Goal: Task Accomplishment & Management: Use online tool/utility

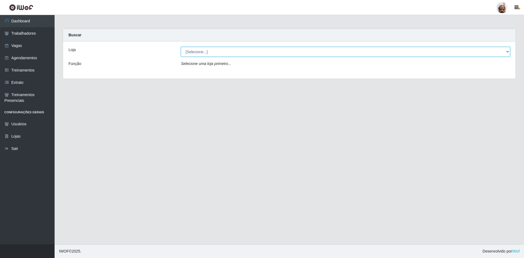
click at [217, 52] on select "[Selecione...] Mar Vermelho - Loja 05" at bounding box center [345, 52] width 329 height 10
select select "252"
click at [181, 47] on select "[Selecione...] Mar Vermelho - Loja 05" at bounding box center [345, 52] width 329 height 10
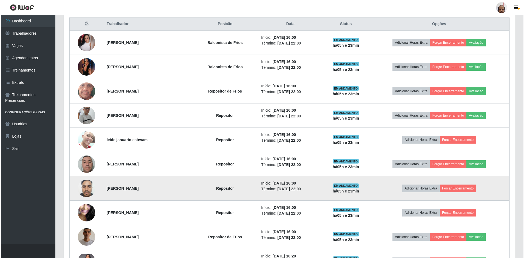
scroll to position [218, 0]
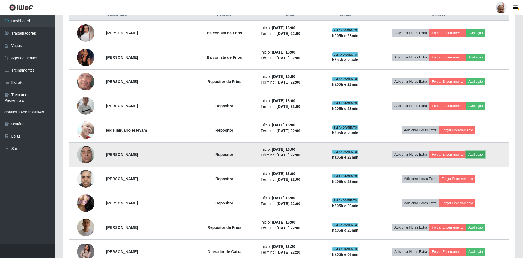
click at [476, 154] on button "Avaliação" at bounding box center [474, 155] width 19 height 8
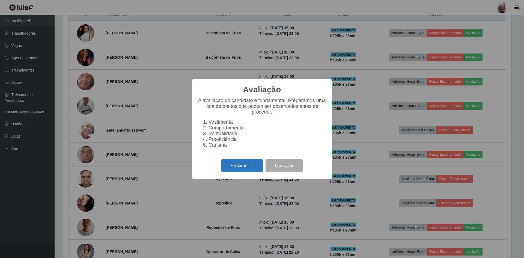
click at [242, 167] on button "Próximo →" at bounding box center [241, 165] width 41 height 13
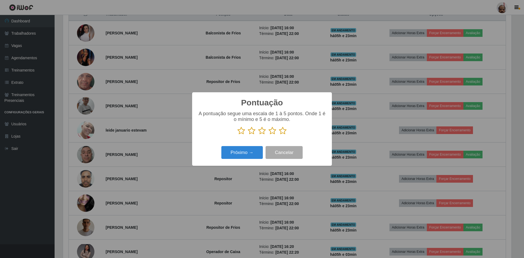
scroll to position [272735, 272400]
click at [283, 132] on icon at bounding box center [283, 131] width 8 height 8
click at [279, 135] on input "radio" at bounding box center [279, 135] width 0 height 0
click at [253, 154] on button "Próximo →" at bounding box center [241, 152] width 41 height 13
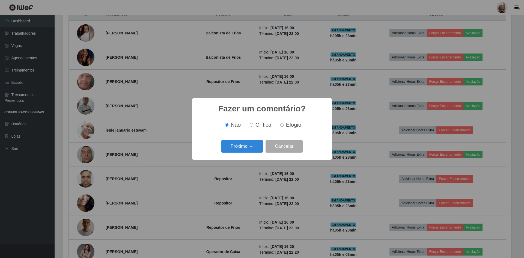
click at [282, 124] on input "Elogio" at bounding box center [282, 125] width 4 height 4
radio input "true"
click at [254, 146] on button "Próximo →" at bounding box center [241, 146] width 41 height 13
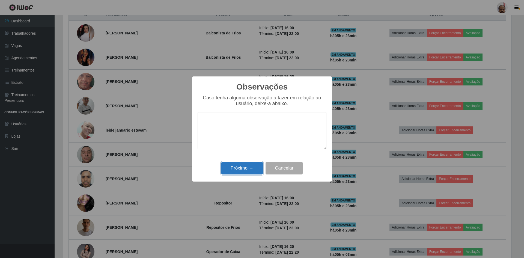
click at [240, 169] on button "Próximo →" at bounding box center [241, 168] width 41 height 13
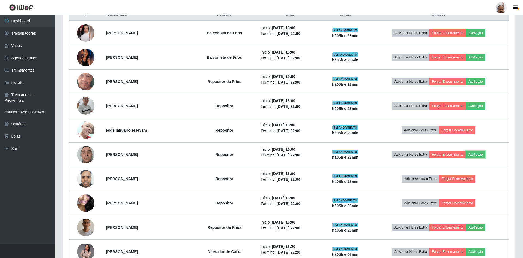
scroll to position [113, 451]
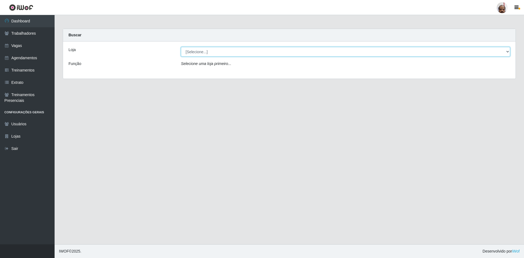
click at [206, 54] on select "[Selecione...] Mar Vermelho - Loja 05" at bounding box center [345, 52] width 329 height 10
select select "252"
click at [181, 47] on select "[Selecione...] Mar Vermelho - Loja 05" at bounding box center [345, 52] width 329 height 10
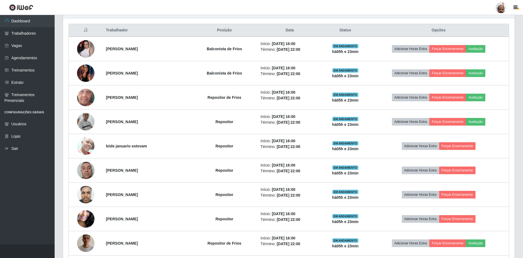
scroll to position [246, 0]
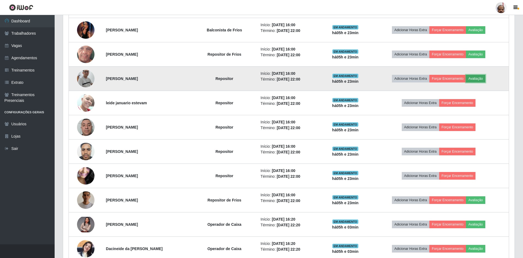
click at [476, 79] on button "Avaliação" at bounding box center [474, 79] width 19 height 8
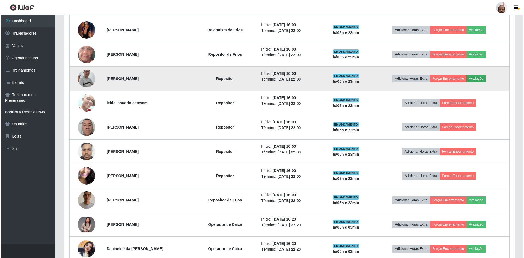
scroll to position [113, 448]
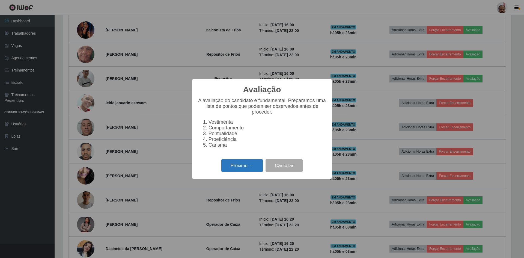
click at [246, 168] on button "Próximo →" at bounding box center [241, 165] width 41 height 13
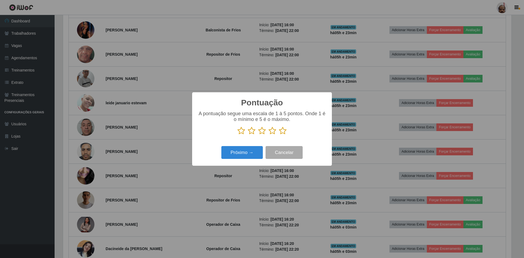
click at [281, 130] on icon at bounding box center [283, 131] width 8 height 8
click at [279, 135] on input "radio" at bounding box center [279, 135] width 0 height 0
click at [246, 150] on button "Próximo →" at bounding box center [241, 152] width 41 height 13
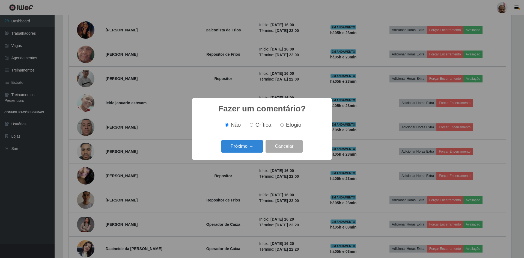
click at [285, 124] on label "Elogio" at bounding box center [289, 125] width 23 height 6
click at [284, 124] on input "Elogio" at bounding box center [282, 125] width 4 height 4
radio input "true"
click at [247, 146] on button "Próximo →" at bounding box center [241, 146] width 41 height 13
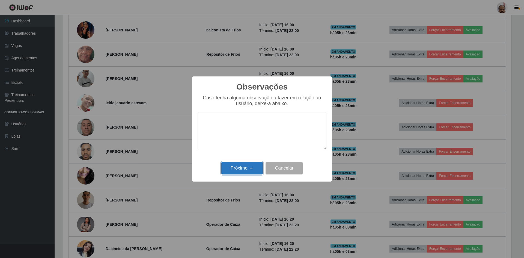
click at [240, 169] on button "Próximo →" at bounding box center [241, 168] width 41 height 13
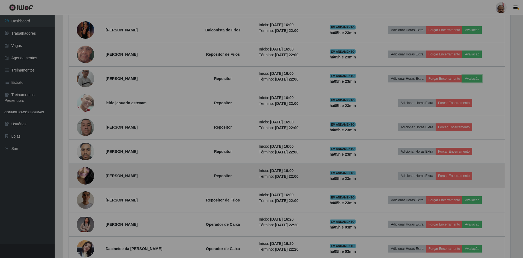
scroll to position [113, 451]
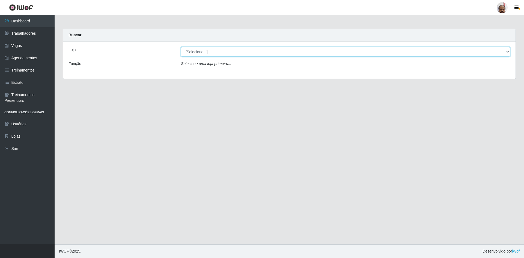
drag, startPoint x: 211, startPoint y: 50, endPoint x: 211, endPoint y: 55, distance: 4.6
click at [211, 50] on select "[Selecione...] Mar Vermelho - Loja 05" at bounding box center [345, 52] width 329 height 10
select select "252"
click at [181, 47] on select "[Selecione...] Mar Vermelho - Loja 05" at bounding box center [345, 52] width 329 height 10
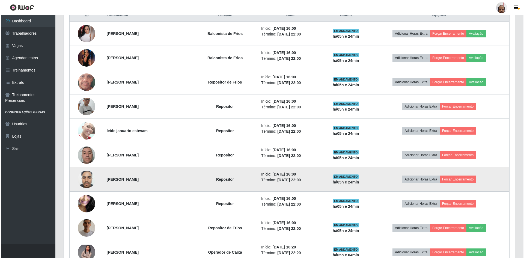
scroll to position [218, 0]
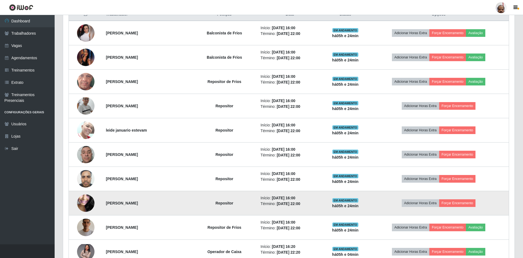
click at [89, 203] on img at bounding box center [85, 203] width 17 height 39
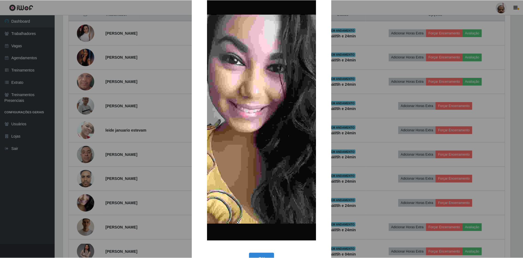
scroll to position [33, 0]
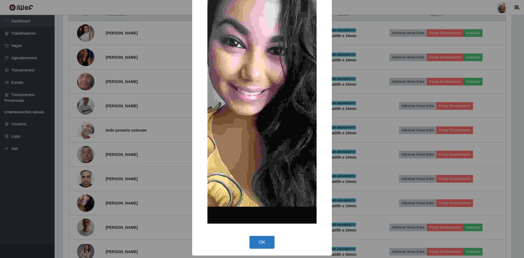
click at [262, 243] on button "OK" at bounding box center [261, 242] width 25 height 13
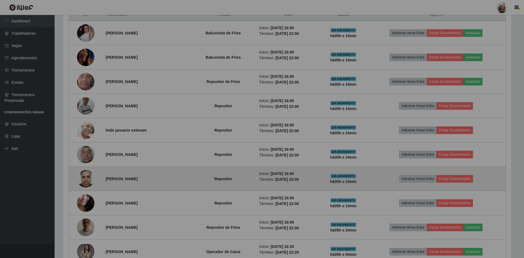
scroll to position [113, 451]
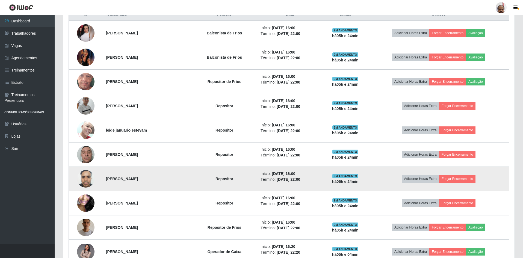
click at [85, 177] on img at bounding box center [85, 178] width 17 height 23
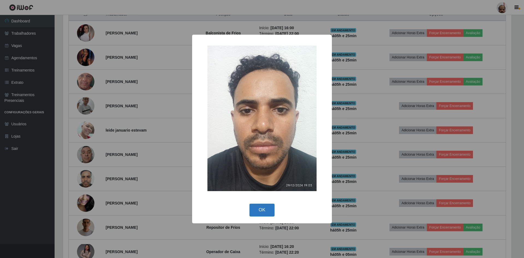
click at [255, 210] on button "OK" at bounding box center [261, 210] width 25 height 13
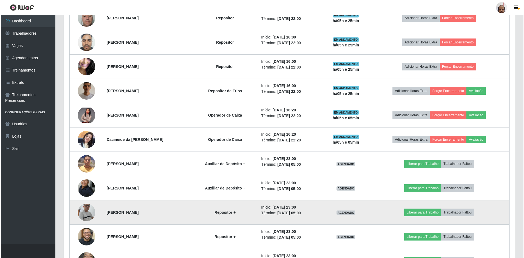
scroll to position [409, 0]
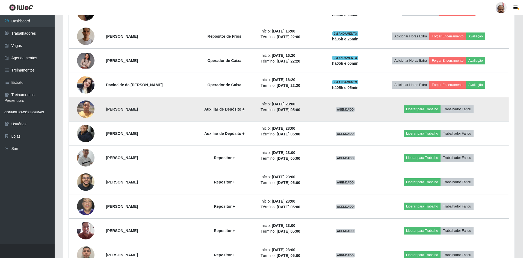
click at [84, 111] on img at bounding box center [85, 108] width 17 height 23
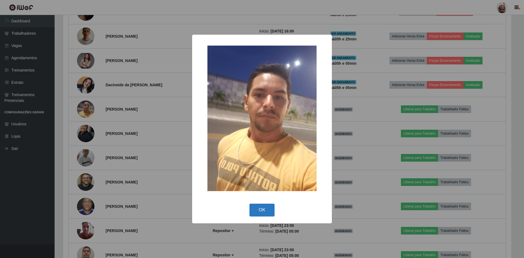
click at [262, 212] on button "OK" at bounding box center [261, 210] width 25 height 13
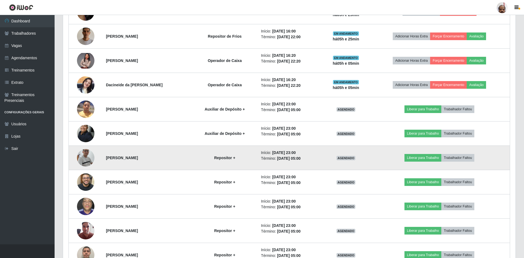
scroll to position [113, 451]
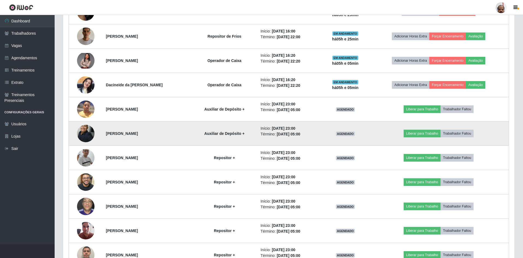
click at [82, 131] on img at bounding box center [85, 133] width 17 height 24
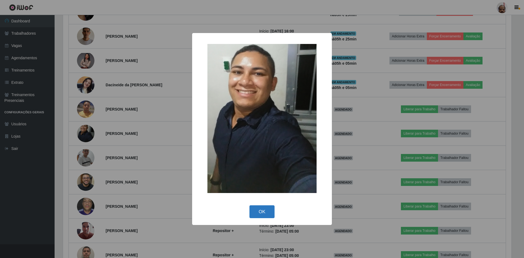
click at [263, 212] on button "OK" at bounding box center [261, 211] width 25 height 13
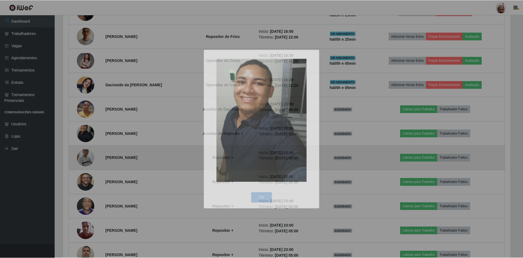
scroll to position [113, 451]
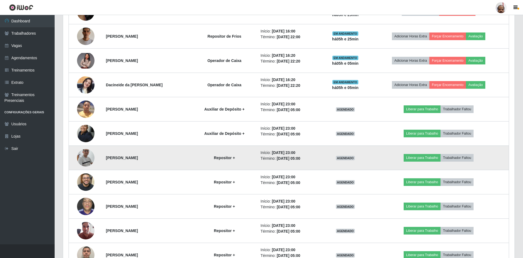
click at [82, 156] on img at bounding box center [85, 158] width 17 height 40
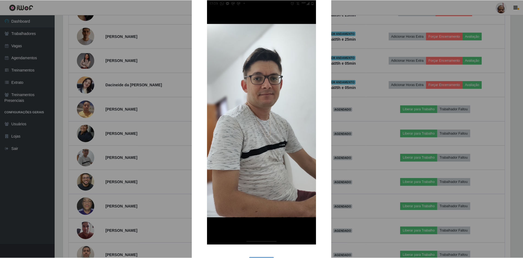
scroll to position [38, 0]
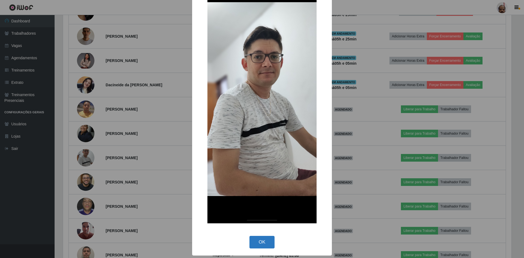
click at [260, 241] on button "OK" at bounding box center [261, 242] width 25 height 13
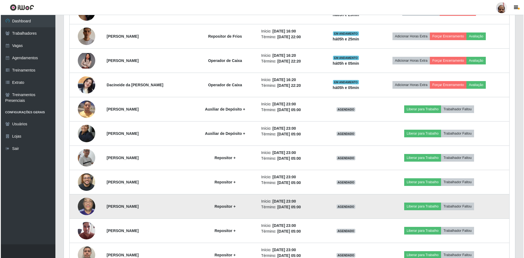
scroll to position [437, 0]
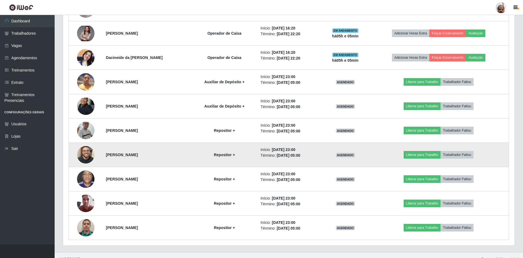
click at [85, 151] on img at bounding box center [85, 154] width 17 height 31
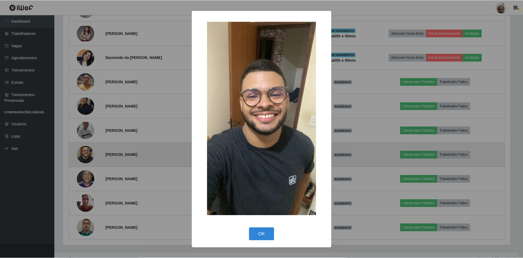
scroll to position [113, 448]
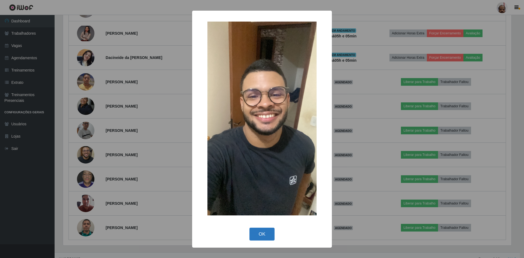
click at [253, 237] on button "OK" at bounding box center [261, 234] width 25 height 13
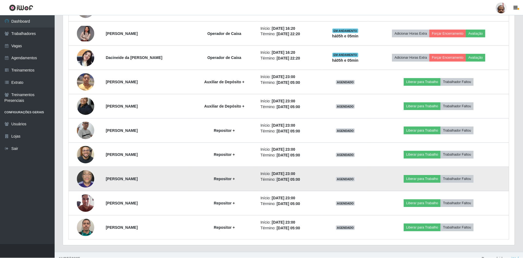
scroll to position [113, 451]
click at [88, 177] on img at bounding box center [85, 178] width 17 height 23
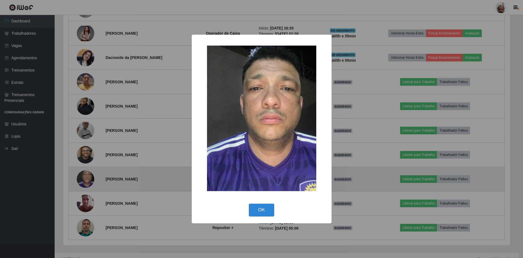
scroll to position [113, 448]
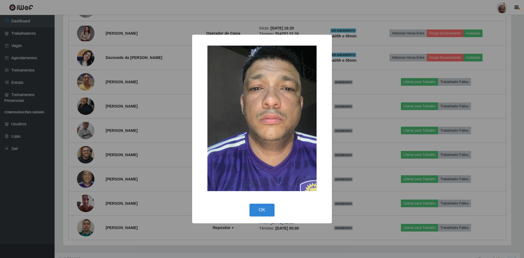
drag, startPoint x: 261, startPoint y: 214, endPoint x: 264, endPoint y: 65, distance: 148.7
click at [264, 210] on button "OK" at bounding box center [261, 210] width 25 height 13
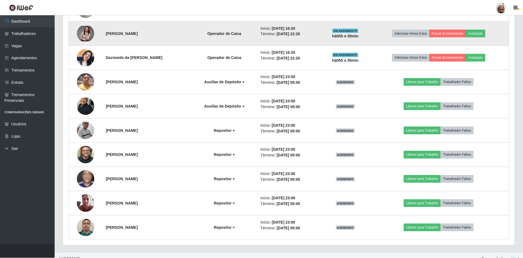
scroll to position [113, 451]
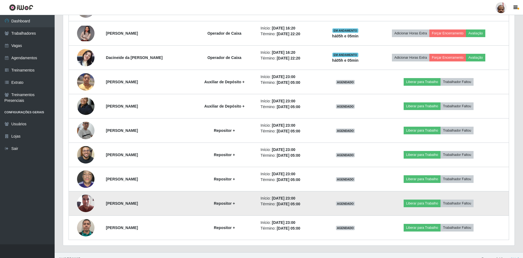
click at [79, 203] on img at bounding box center [85, 203] width 17 height 23
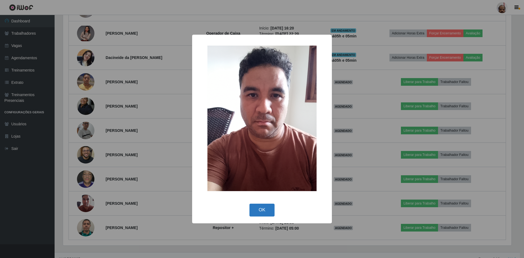
click at [262, 212] on button "OK" at bounding box center [261, 210] width 25 height 13
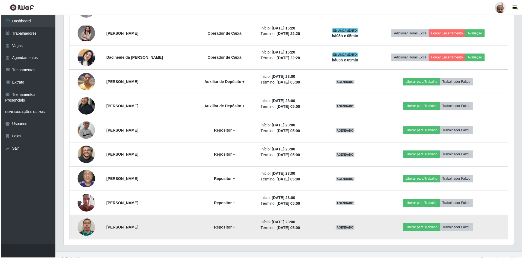
scroll to position [0, 0]
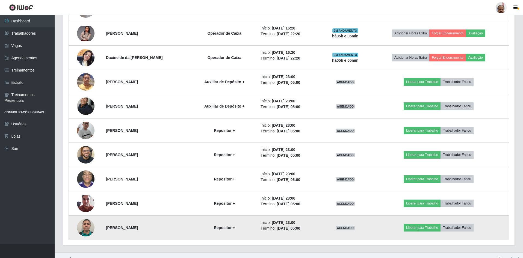
click at [82, 228] on img at bounding box center [85, 227] width 17 height 17
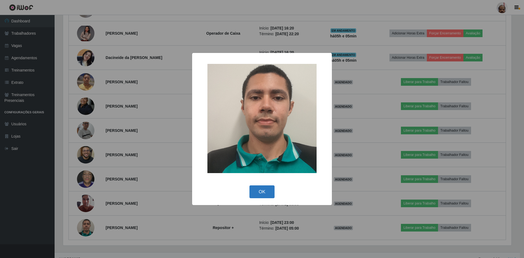
click at [266, 189] on button "OK" at bounding box center [261, 191] width 25 height 13
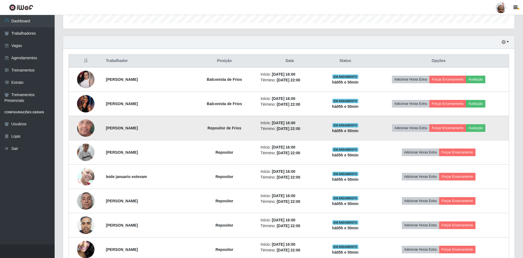
scroll to position [172, 0]
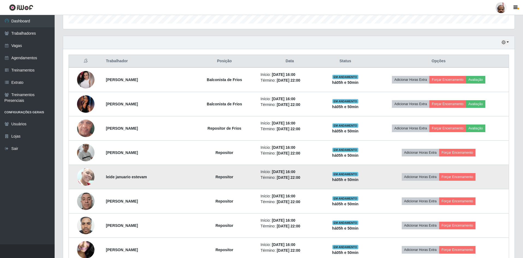
click at [88, 181] on img at bounding box center [85, 176] width 17 height 23
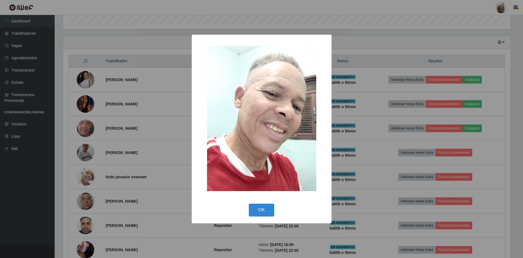
scroll to position [113, 448]
click at [267, 213] on button "OK" at bounding box center [261, 210] width 25 height 13
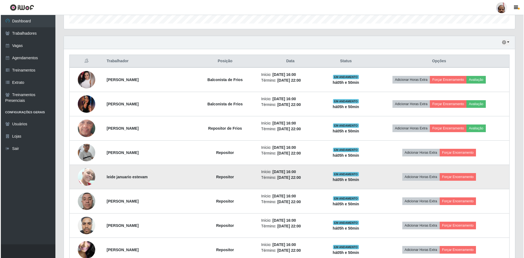
scroll to position [144, 0]
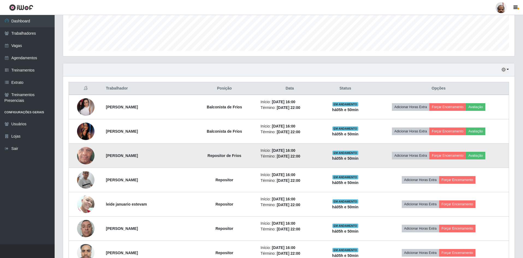
click at [87, 160] on img at bounding box center [85, 155] width 17 height 39
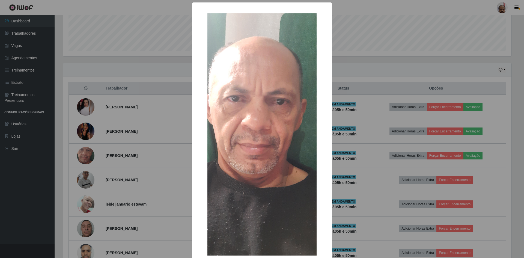
click at [349, 201] on div "× OK Cancel" at bounding box center [262, 129] width 524 height 258
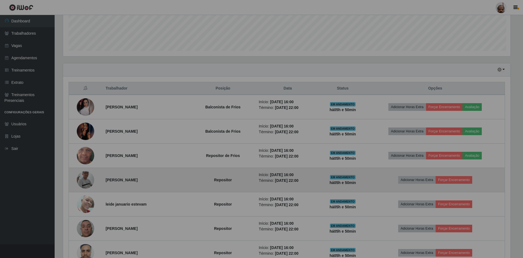
scroll to position [113, 451]
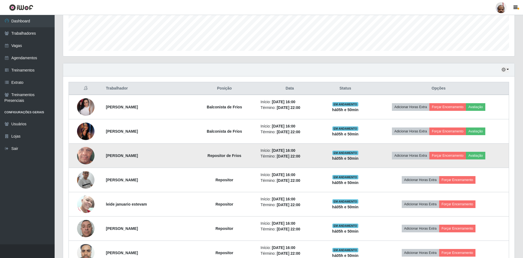
click at [91, 158] on img at bounding box center [85, 155] width 17 height 39
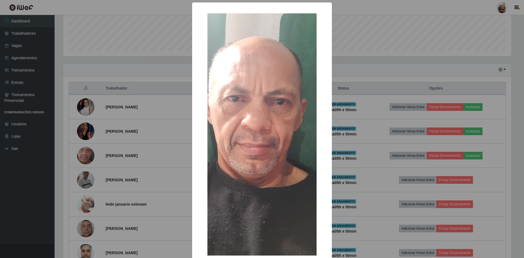
click at [354, 193] on div "× OK Cancel" at bounding box center [262, 129] width 524 height 258
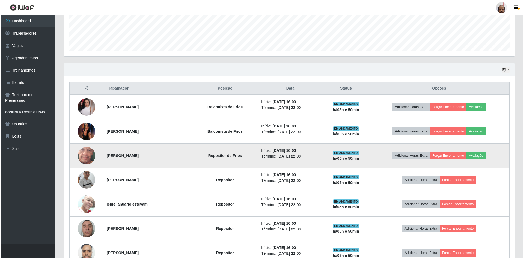
scroll to position [172, 0]
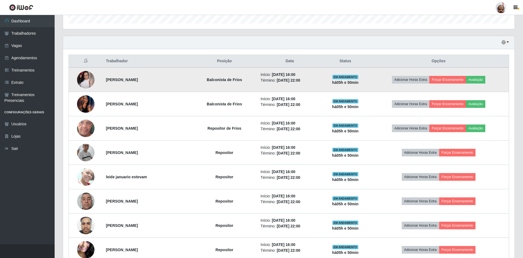
click at [84, 72] on img at bounding box center [85, 79] width 17 height 17
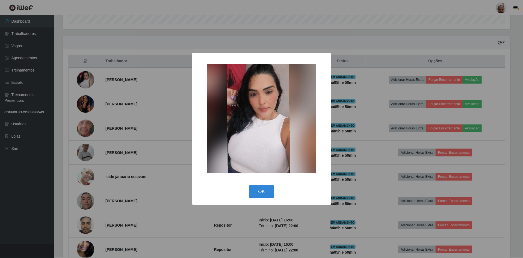
scroll to position [113, 448]
click at [257, 190] on button "OK" at bounding box center [261, 191] width 25 height 13
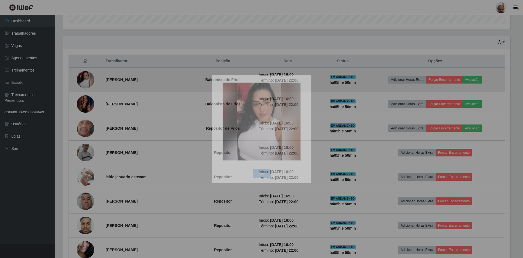
scroll to position [113, 451]
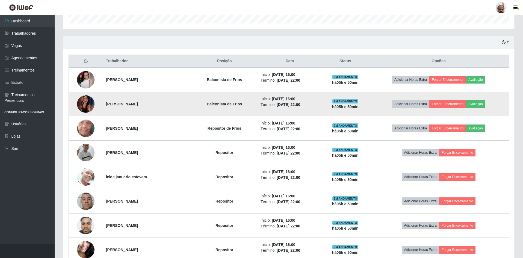
click at [86, 104] on img at bounding box center [85, 104] width 17 height 39
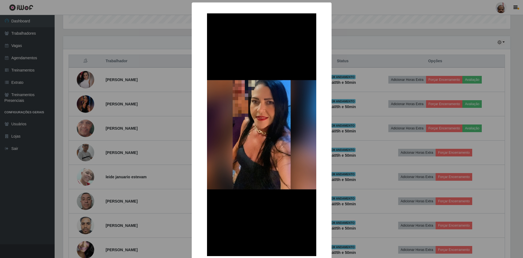
scroll to position [113, 448]
click at [363, 191] on div "× OK Cancel" at bounding box center [262, 129] width 524 height 258
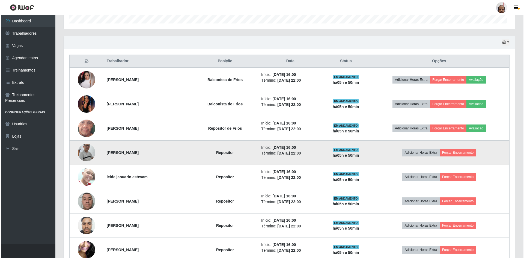
scroll to position [113, 451]
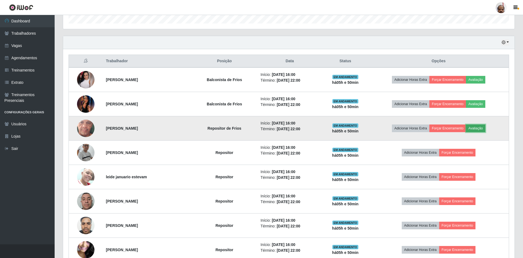
click at [480, 127] on button "Avaliação" at bounding box center [474, 128] width 19 height 8
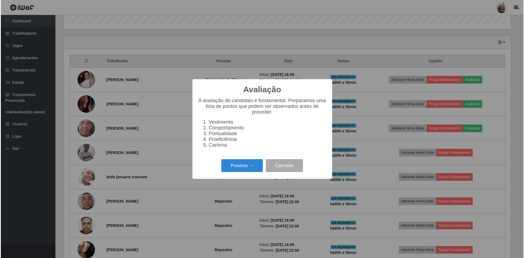
scroll to position [113, 448]
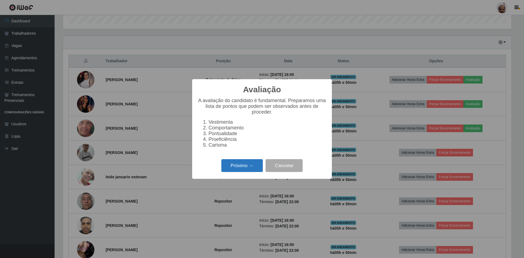
click at [249, 169] on button "Próximo →" at bounding box center [241, 165] width 41 height 13
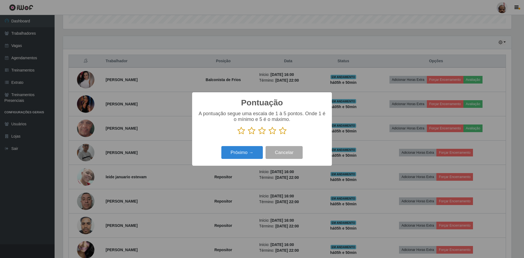
scroll to position [272735, 272400]
click at [280, 129] on icon at bounding box center [283, 131] width 8 height 8
click at [279, 135] on input "radio" at bounding box center [279, 135] width 0 height 0
click at [244, 157] on button "Próximo →" at bounding box center [241, 152] width 41 height 13
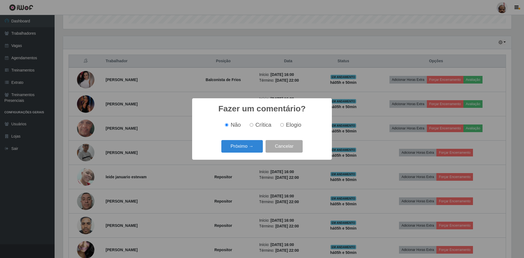
click at [290, 123] on span "Elogio" at bounding box center [293, 125] width 15 height 6
click at [284, 123] on input "Elogio" at bounding box center [282, 125] width 4 height 4
radio input "true"
click at [223, 144] on button "Próximo →" at bounding box center [241, 146] width 41 height 13
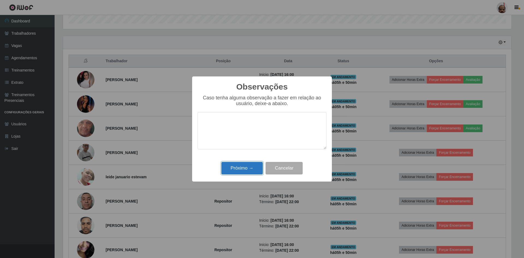
click at [251, 169] on button "Próximo →" at bounding box center [241, 168] width 41 height 13
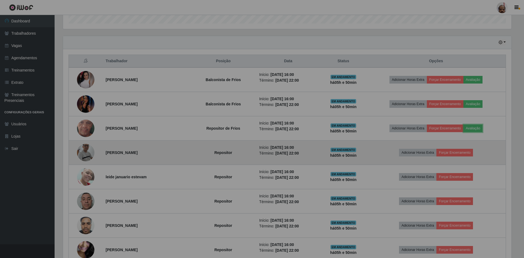
scroll to position [113, 451]
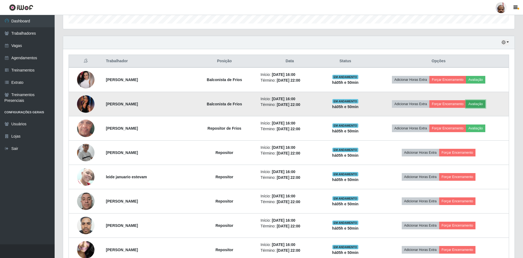
click at [480, 104] on button "Avaliação" at bounding box center [474, 104] width 19 height 8
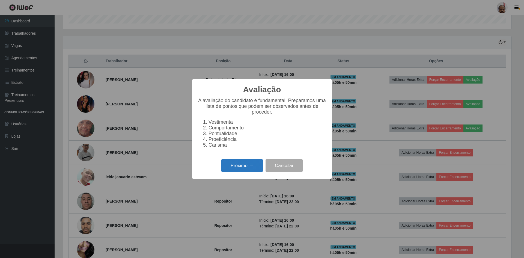
click at [231, 165] on button "Próximo →" at bounding box center [241, 165] width 41 height 13
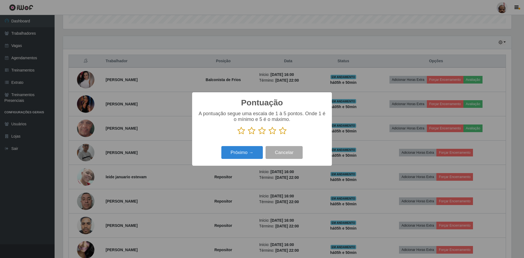
click at [285, 130] on icon at bounding box center [283, 131] width 8 height 8
click at [279, 135] on input "radio" at bounding box center [279, 135] width 0 height 0
click at [242, 154] on button "Próximo →" at bounding box center [241, 152] width 41 height 13
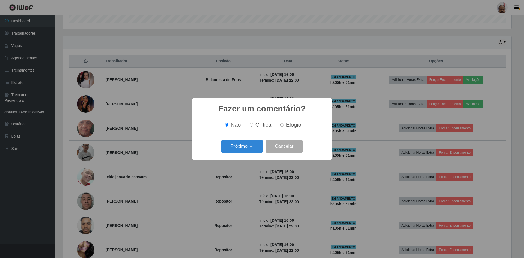
click at [287, 124] on span "Elogio" at bounding box center [293, 125] width 15 height 6
click at [284, 124] on input "Elogio" at bounding box center [282, 125] width 4 height 4
radio input "true"
click at [243, 146] on button "Próximo →" at bounding box center [241, 146] width 41 height 13
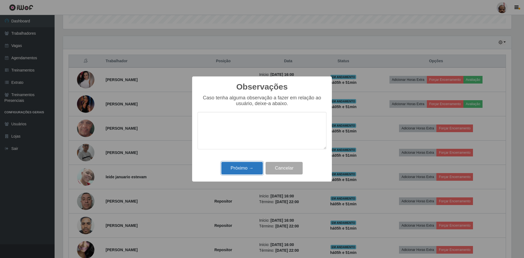
click at [243, 165] on button "Próximo →" at bounding box center [241, 168] width 41 height 13
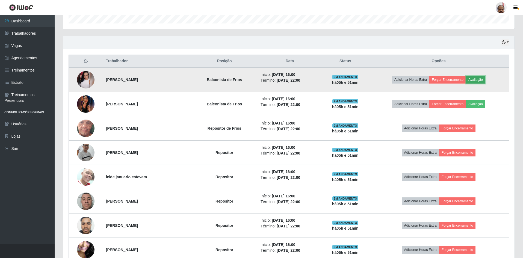
click at [481, 81] on button "Avaliação" at bounding box center [474, 80] width 19 height 8
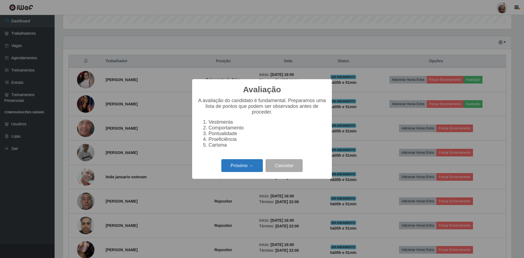
click at [227, 163] on button "Próximo →" at bounding box center [241, 165] width 41 height 13
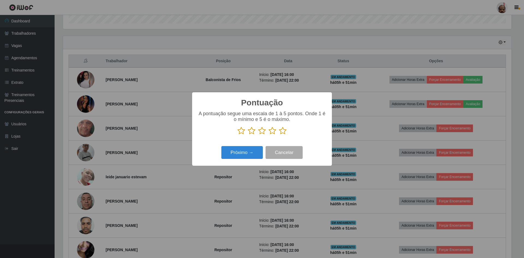
click at [283, 132] on icon at bounding box center [283, 131] width 8 height 8
click at [279, 135] on input "radio" at bounding box center [279, 135] width 0 height 0
click at [225, 157] on button "Próximo →" at bounding box center [241, 152] width 41 height 13
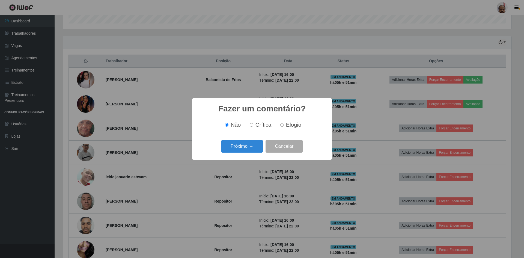
click at [282, 126] on input "Elogio" at bounding box center [282, 125] width 4 height 4
radio input "true"
click at [237, 146] on button "Próximo →" at bounding box center [241, 146] width 41 height 13
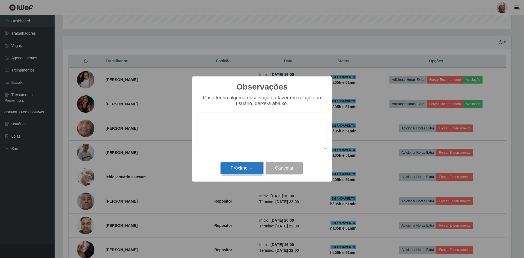
click at [238, 168] on button "Próximo →" at bounding box center [241, 168] width 41 height 13
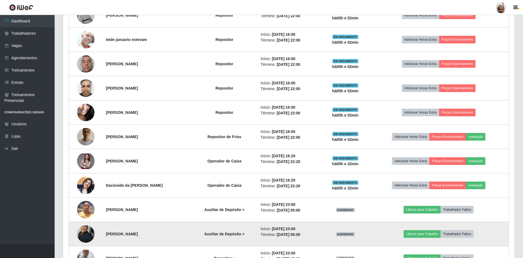
scroll to position [335, 0]
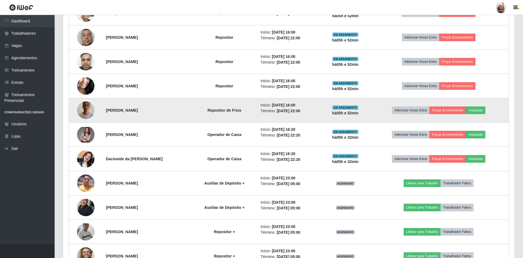
click at [84, 110] on img at bounding box center [85, 110] width 17 height 31
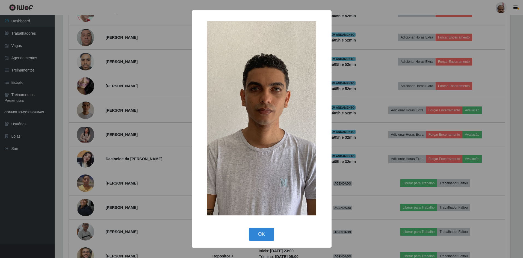
scroll to position [113, 448]
click at [262, 235] on button "OK" at bounding box center [261, 234] width 25 height 13
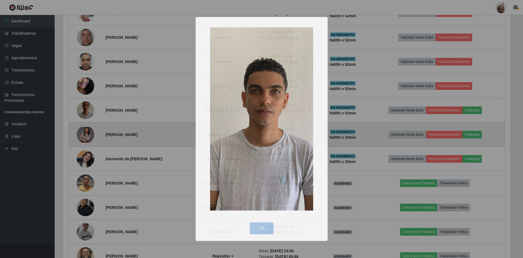
scroll to position [113, 451]
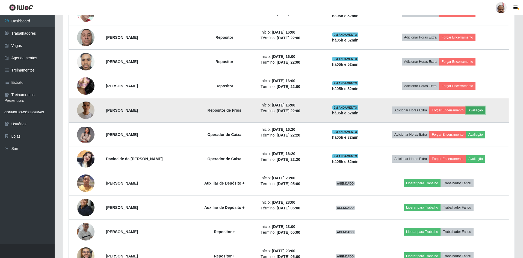
click at [481, 112] on button "Avaliação" at bounding box center [474, 110] width 19 height 8
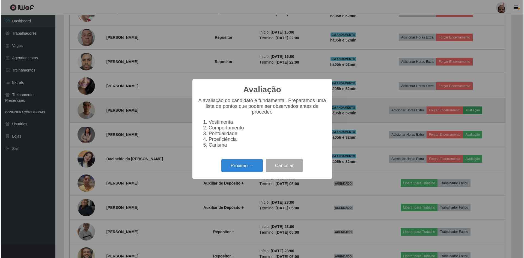
scroll to position [113, 448]
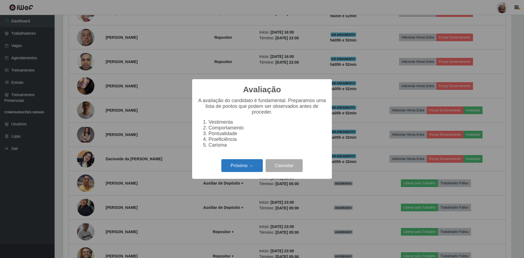
click at [239, 163] on button "Próximo →" at bounding box center [241, 165] width 41 height 13
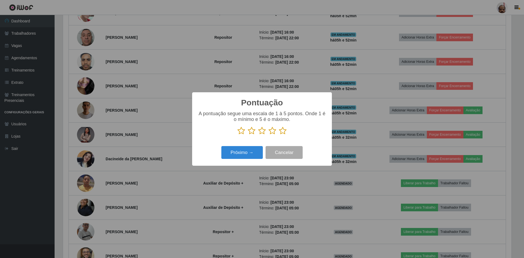
click at [284, 132] on icon at bounding box center [283, 131] width 8 height 8
click at [279, 135] on input "radio" at bounding box center [279, 135] width 0 height 0
click at [241, 156] on button "Próximo →" at bounding box center [241, 152] width 41 height 13
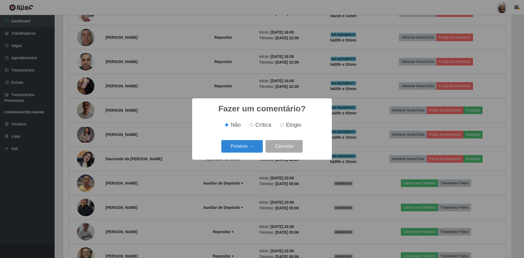
click at [283, 125] on input "Elogio" at bounding box center [282, 125] width 4 height 4
radio input "true"
click at [230, 145] on button "Próximo →" at bounding box center [241, 146] width 41 height 13
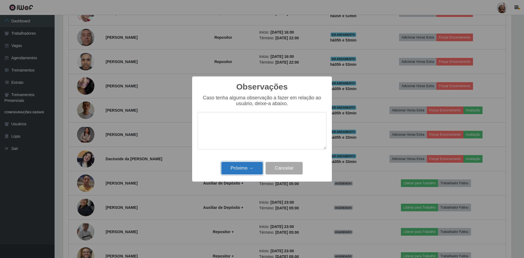
click at [241, 164] on button "Próximo →" at bounding box center [241, 168] width 41 height 13
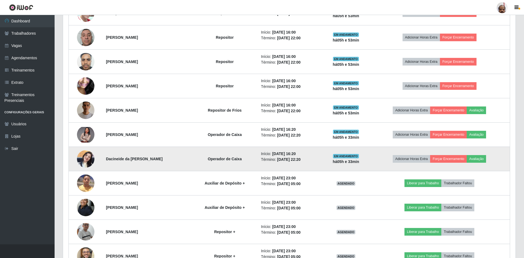
scroll to position [113, 451]
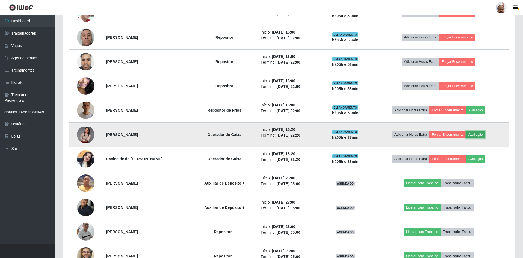
click at [477, 134] on button "Avaliação" at bounding box center [474, 135] width 19 height 8
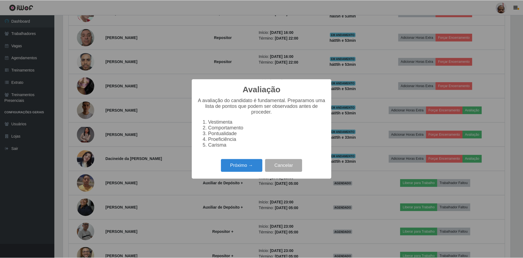
scroll to position [113, 448]
click at [310, 63] on div "Avaliação × A avaliação do candidato é fundamental. Preparamos uma lista de pon…" at bounding box center [262, 129] width 524 height 258
click at [295, 168] on button "Cancelar" at bounding box center [283, 165] width 37 height 13
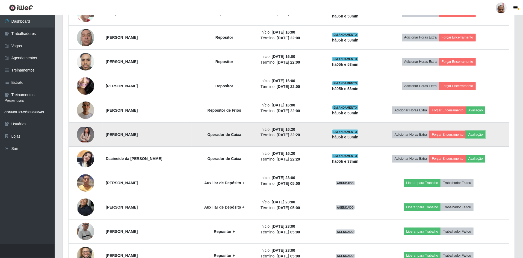
scroll to position [113, 451]
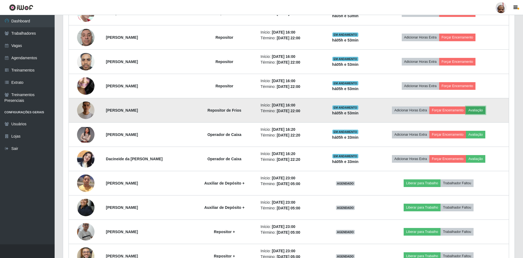
click at [483, 111] on button "Avaliação" at bounding box center [474, 110] width 19 height 8
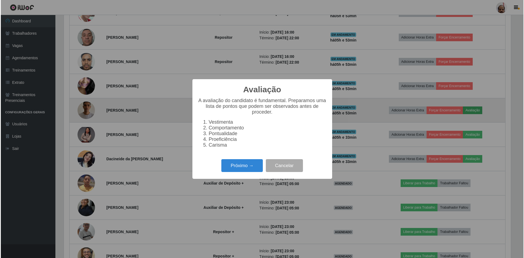
scroll to position [113, 448]
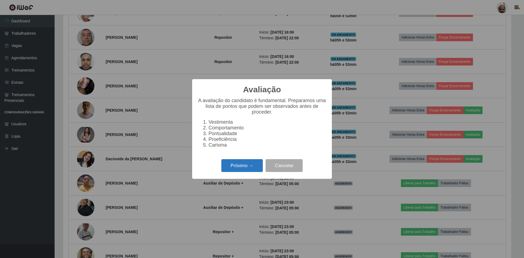
click at [232, 169] on button "Próximo →" at bounding box center [241, 165] width 41 height 13
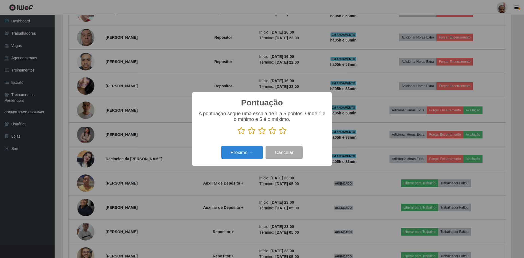
scroll to position [272735, 272400]
click at [283, 130] on icon at bounding box center [283, 131] width 8 height 8
click at [279, 135] on input "radio" at bounding box center [279, 135] width 0 height 0
click at [241, 155] on button "Próximo →" at bounding box center [241, 152] width 41 height 13
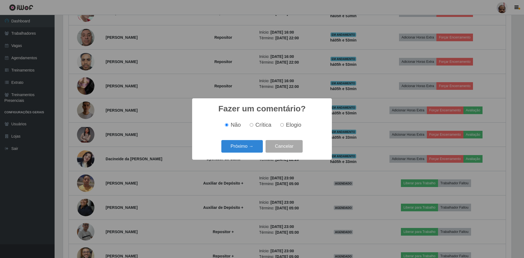
click at [286, 123] on span "Elogio" at bounding box center [293, 125] width 15 height 6
click at [284, 123] on input "Elogio" at bounding box center [282, 125] width 4 height 4
radio input "true"
click at [231, 154] on div "Próximo → Cancelar" at bounding box center [262, 146] width 129 height 16
click at [234, 148] on button "Próximo →" at bounding box center [241, 146] width 41 height 13
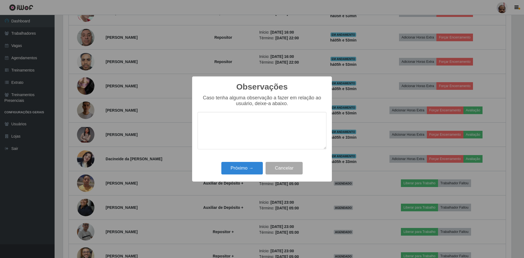
click at [231, 162] on div "Próximo → Cancelar" at bounding box center [262, 168] width 129 height 16
click at [232, 169] on button "Próximo →" at bounding box center [241, 168] width 41 height 13
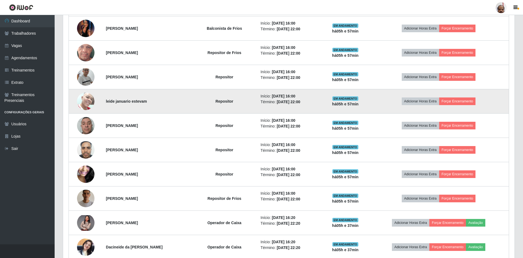
scroll to position [199, 0]
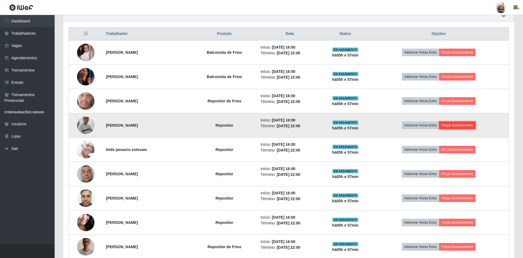
click at [464, 123] on button "Forçar Encerramento" at bounding box center [457, 125] width 37 height 8
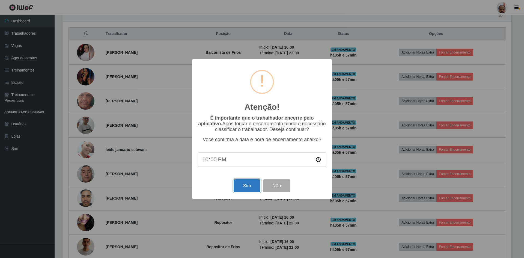
click at [243, 181] on button "Sim" at bounding box center [247, 185] width 26 height 13
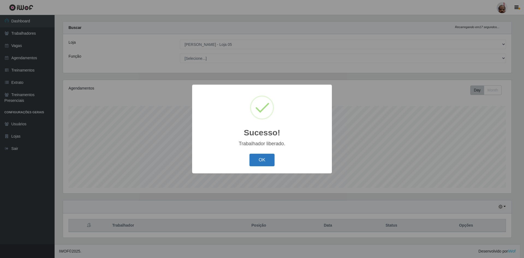
click at [261, 160] on button "OK" at bounding box center [261, 160] width 25 height 13
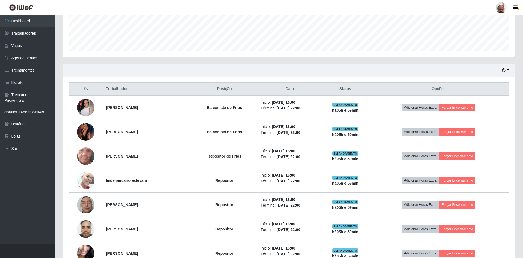
scroll to position [171, 0]
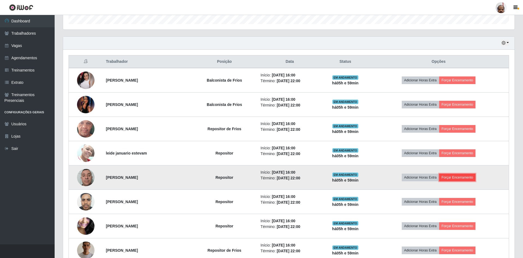
click at [455, 177] on button "Forçar Encerramento" at bounding box center [457, 178] width 37 height 8
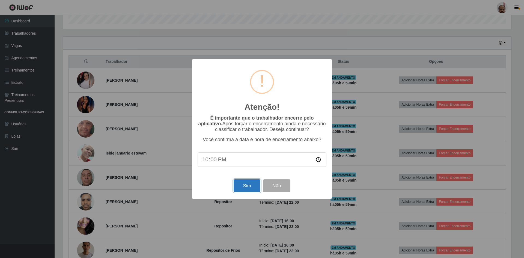
click at [242, 186] on button "Sim" at bounding box center [247, 185] width 26 height 13
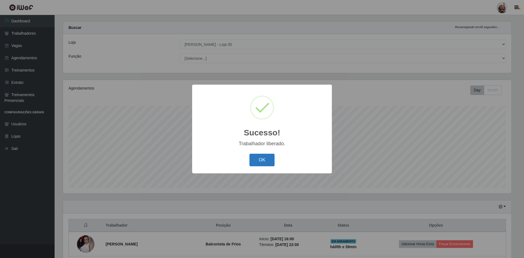
click at [259, 159] on button "OK" at bounding box center [261, 160] width 25 height 13
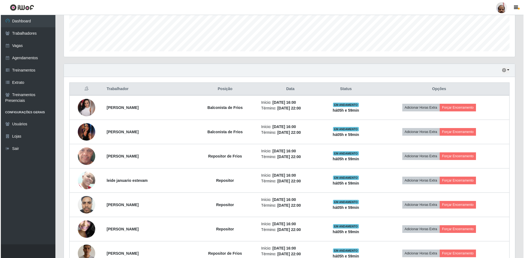
scroll to position [171, 0]
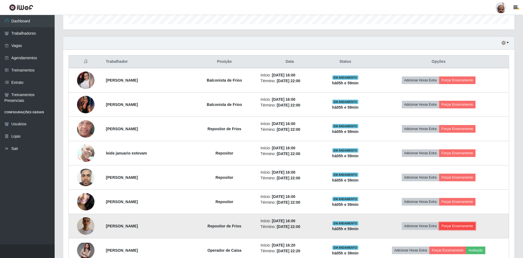
click at [463, 225] on button "Forçar Encerramento" at bounding box center [457, 226] width 37 height 8
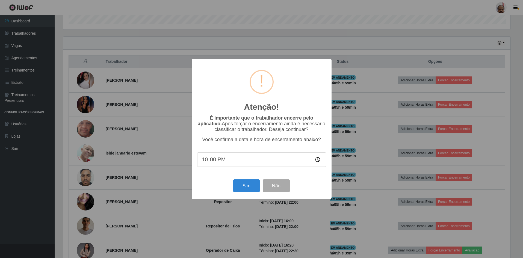
scroll to position [113, 448]
click at [248, 192] on button "Sim" at bounding box center [247, 185] width 26 height 13
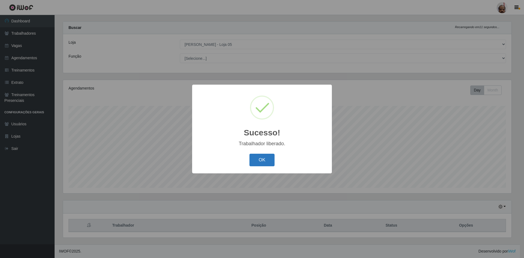
click at [262, 157] on button "OK" at bounding box center [261, 160] width 25 height 13
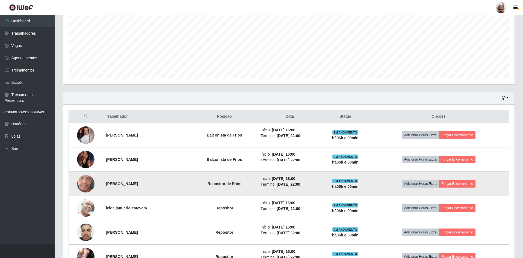
scroll to position [117, 0]
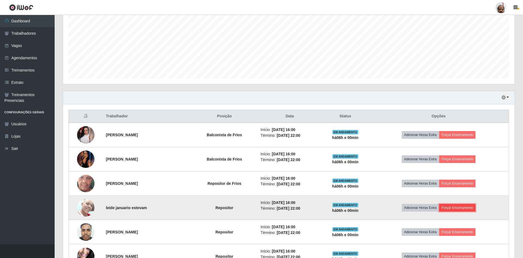
click at [468, 210] on button "Forçar Encerramento" at bounding box center [457, 208] width 37 height 8
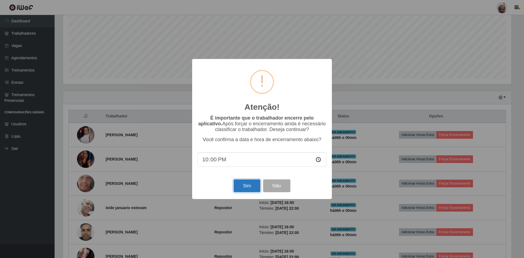
click at [254, 186] on button "Sim" at bounding box center [247, 185] width 26 height 13
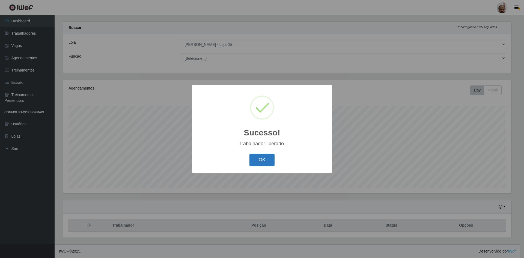
click at [259, 164] on button "OK" at bounding box center [261, 160] width 25 height 13
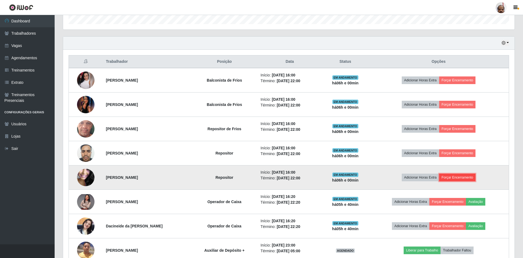
click at [456, 177] on button "Forçar Encerramento" at bounding box center [457, 178] width 37 height 8
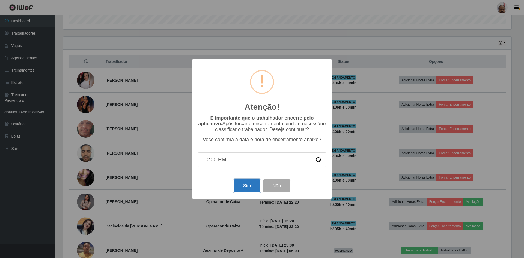
click at [242, 190] on button "Sim" at bounding box center [247, 185] width 26 height 13
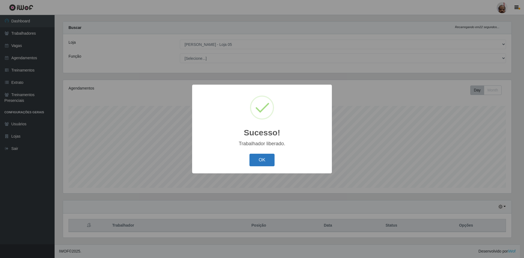
click at [261, 164] on button "OK" at bounding box center [261, 160] width 25 height 13
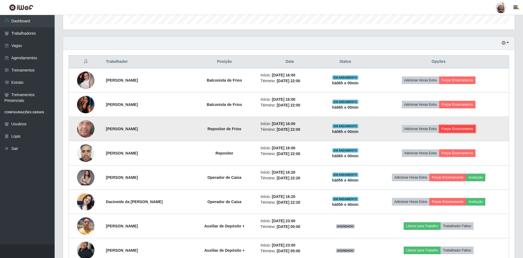
click at [453, 127] on button "Forçar Encerramento" at bounding box center [457, 129] width 37 height 8
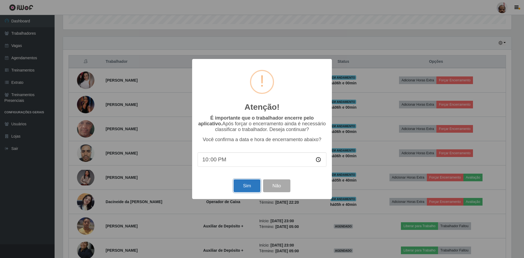
click at [243, 189] on button "Sim" at bounding box center [247, 185] width 26 height 13
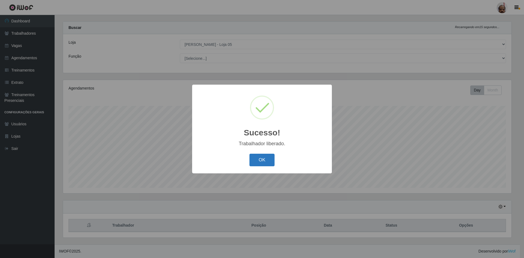
click at [266, 157] on button "OK" at bounding box center [261, 160] width 25 height 13
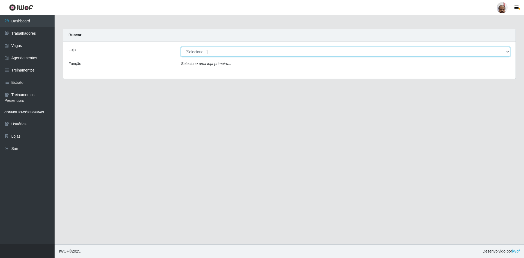
click at [213, 54] on select "[Selecione...] Mar Vermelho - Loja 05" at bounding box center [345, 52] width 329 height 10
select select "252"
click at [181, 47] on select "[Selecione...] Mar Vermelho - Loja 05" at bounding box center [345, 52] width 329 height 10
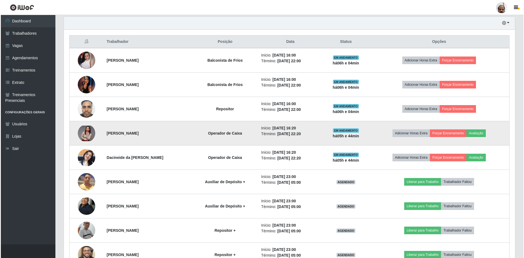
scroll to position [164, 0]
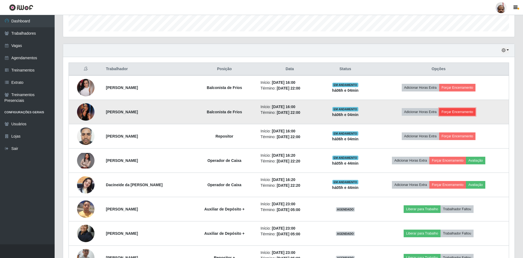
click at [457, 112] on button "Forçar Encerramento" at bounding box center [457, 112] width 37 height 8
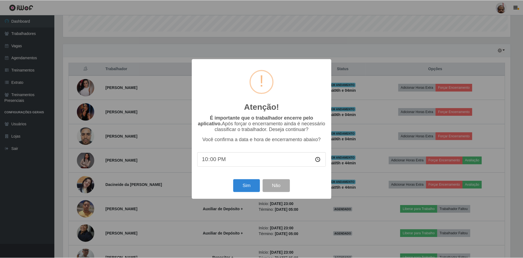
scroll to position [113, 448]
click at [244, 184] on button "Sim" at bounding box center [247, 185] width 26 height 13
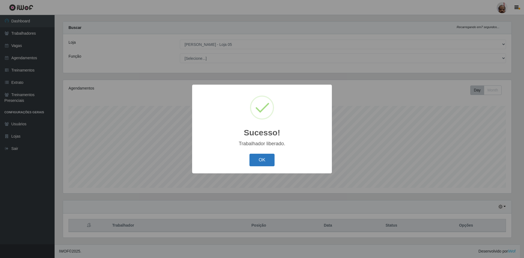
click at [262, 159] on button "OK" at bounding box center [261, 160] width 25 height 13
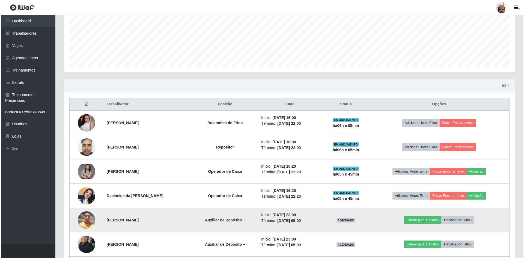
scroll to position [144, 0]
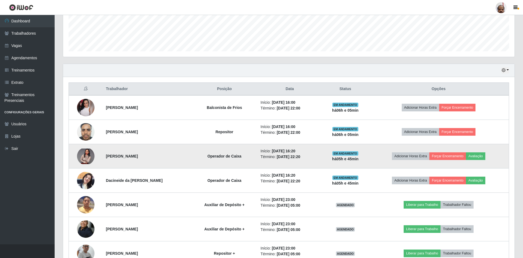
click at [84, 152] on img at bounding box center [85, 156] width 17 height 16
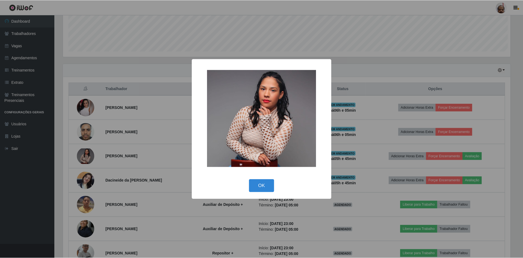
scroll to position [113, 448]
click at [263, 187] on button "OK" at bounding box center [261, 185] width 25 height 13
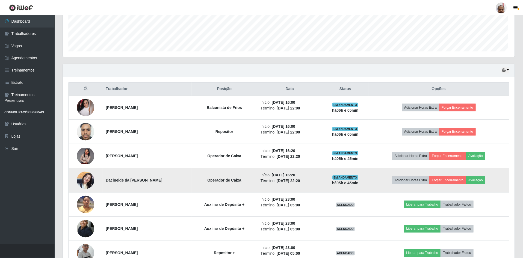
scroll to position [113, 451]
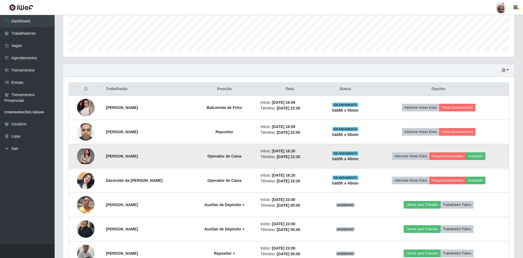
click at [87, 153] on img at bounding box center [85, 156] width 17 height 16
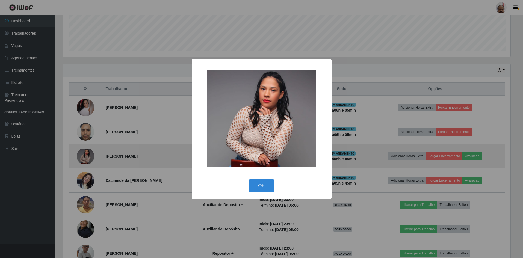
scroll to position [113, 448]
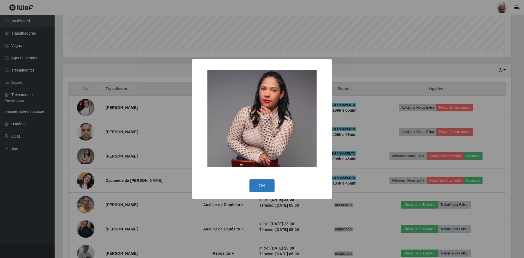
click at [262, 189] on button "OK" at bounding box center [261, 185] width 25 height 13
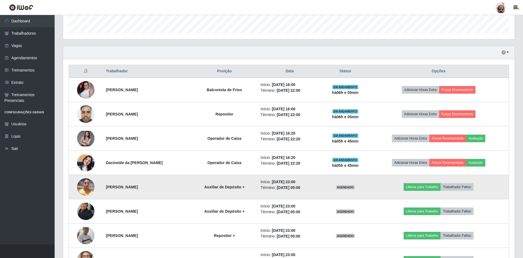
scroll to position [171, 0]
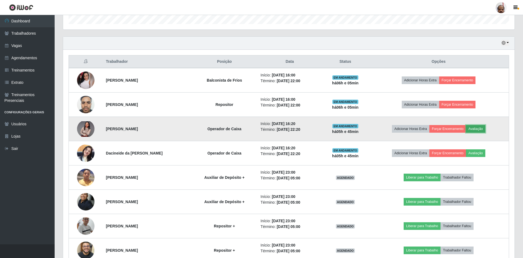
click at [477, 129] on button "Avaliação" at bounding box center [474, 129] width 19 height 8
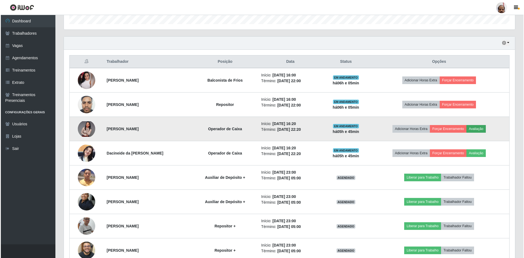
scroll to position [113, 448]
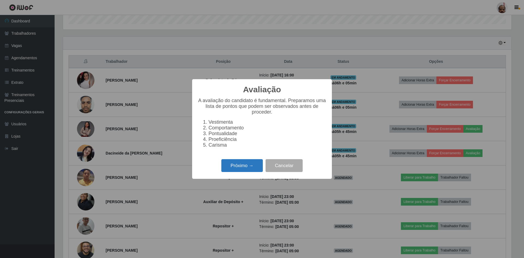
click at [244, 169] on button "Próximo →" at bounding box center [241, 165] width 41 height 13
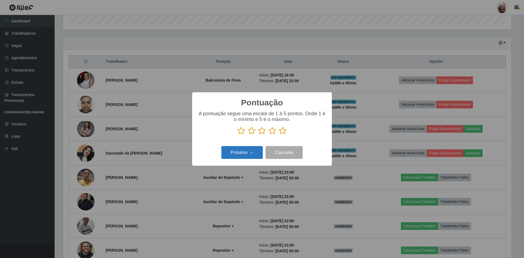
scroll to position [272735, 272400]
click at [283, 130] on icon at bounding box center [283, 131] width 8 height 8
click at [279, 135] on input "radio" at bounding box center [279, 135] width 0 height 0
click at [242, 152] on button "Próximo →" at bounding box center [241, 152] width 41 height 13
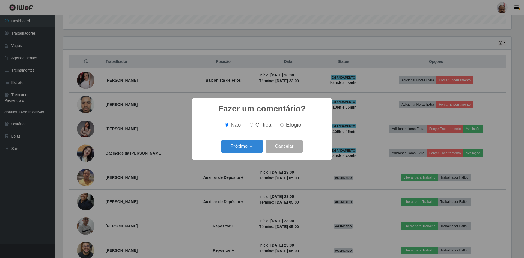
click at [282, 126] on input "Elogio" at bounding box center [282, 125] width 4 height 4
radio input "true"
click at [245, 144] on button "Próximo →" at bounding box center [241, 146] width 41 height 13
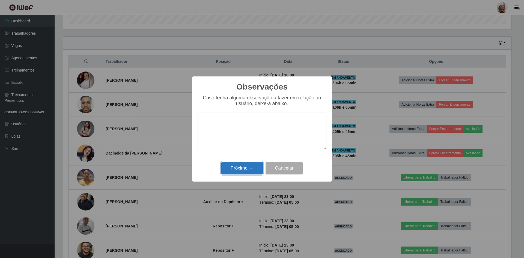
click at [240, 171] on button "Próximo →" at bounding box center [241, 168] width 41 height 13
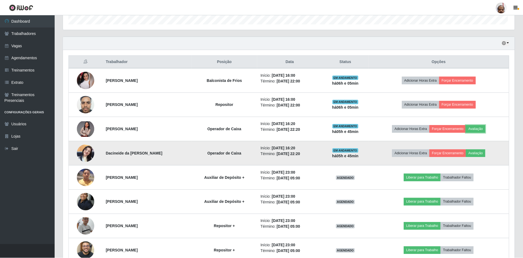
scroll to position [0, 0]
click at [478, 153] on button "Avaliação" at bounding box center [474, 153] width 19 height 8
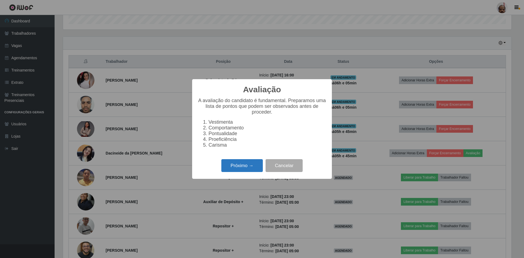
click at [235, 168] on button "Próximo →" at bounding box center [241, 165] width 41 height 13
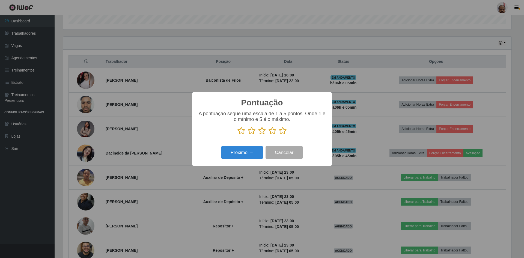
click at [283, 132] on icon at bounding box center [283, 131] width 8 height 8
click at [279, 135] on input "radio" at bounding box center [279, 135] width 0 height 0
click at [251, 152] on button "Próximo →" at bounding box center [241, 152] width 41 height 13
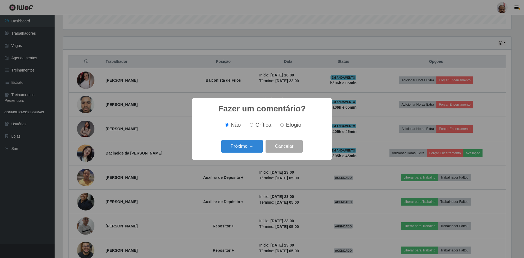
click at [282, 125] on input "Elogio" at bounding box center [282, 125] width 4 height 4
radio input "true"
click at [251, 146] on button "Próximo →" at bounding box center [241, 146] width 41 height 13
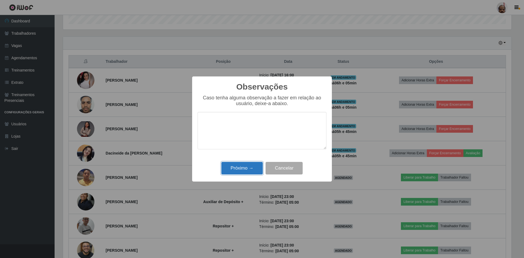
click at [240, 168] on button "Próximo →" at bounding box center [241, 168] width 41 height 13
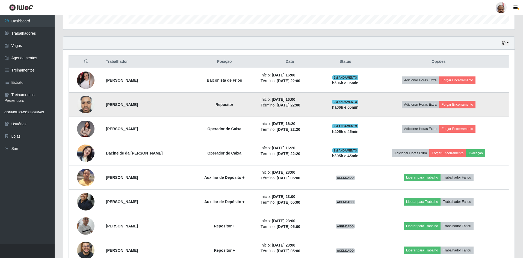
click at [381, 109] on td "Adicionar Horas Extra Forçar Encerramento" at bounding box center [438, 104] width 141 height 24
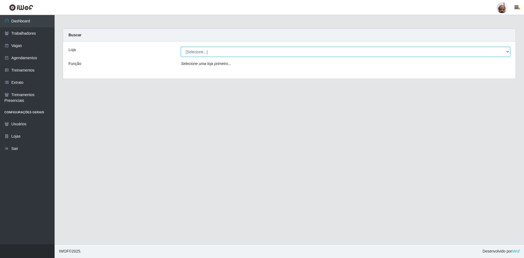
drag, startPoint x: 213, startPoint y: 52, endPoint x: 213, endPoint y: 55, distance: 2.7
click at [213, 52] on select "[Selecione...] Mar Vermelho - Loja 05" at bounding box center [345, 52] width 329 height 10
select select "252"
click at [181, 47] on select "[Selecione...] Mar Vermelho - Loja 05" at bounding box center [345, 52] width 329 height 10
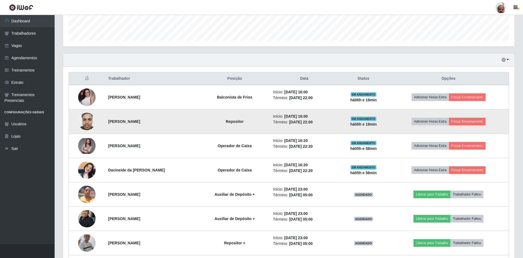
scroll to position [164, 0]
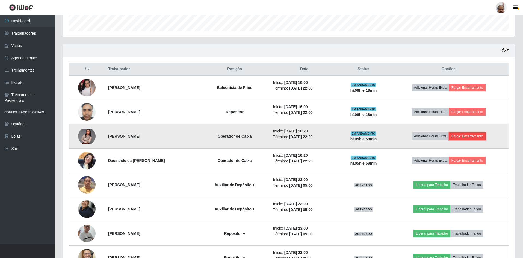
click at [466, 136] on button "Forçar Encerramento" at bounding box center [467, 136] width 37 height 8
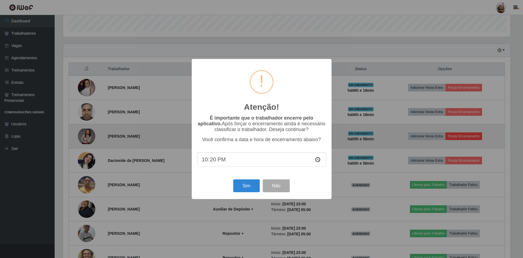
scroll to position [113, 448]
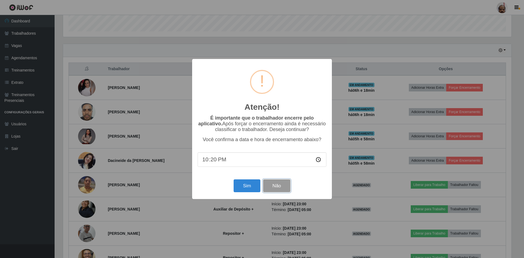
click at [275, 188] on button "Não" at bounding box center [276, 185] width 27 height 13
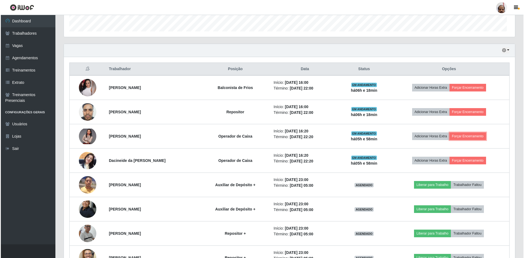
scroll to position [113, 451]
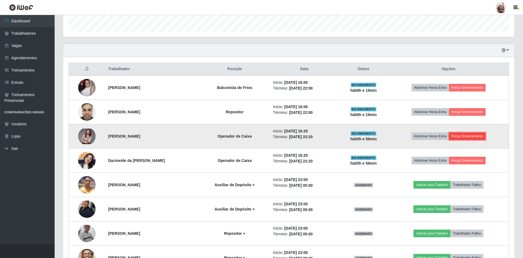
click at [471, 136] on button "Forçar Encerramento" at bounding box center [467, 136] width 37 height 8
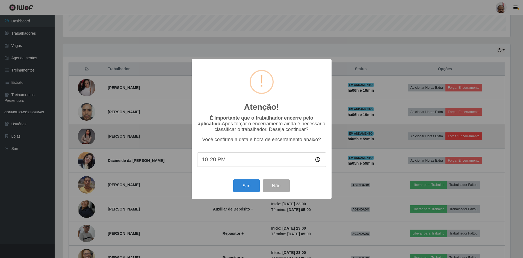
scroll to position [113, 448]
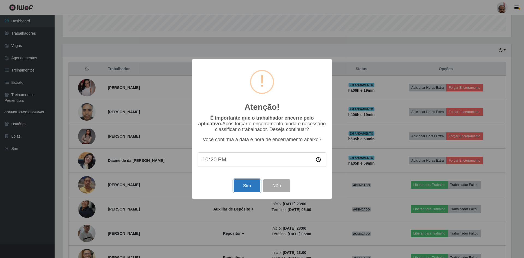
click at [248, 187] on button "Sim" at bounding box center [247, 185] width 26 height 13
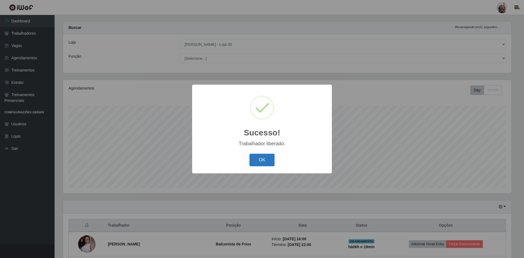
click at [258, 157] on button "OK" at bounding box center [261, 160] width 25 height 13
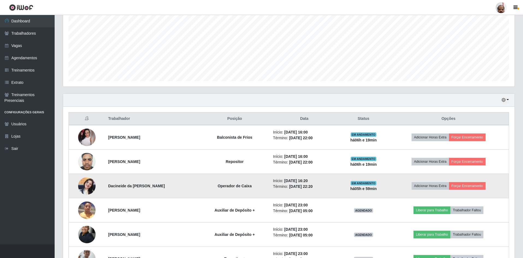
scroll to position [117, 0]
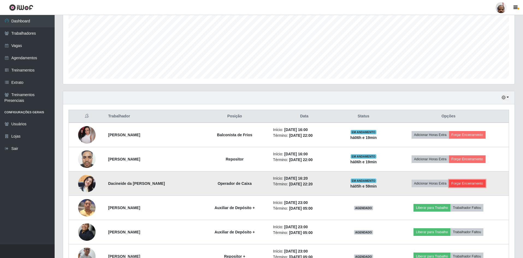
click at [465, 183] on button "Forçar Encerramento" at bounding box center [467, 184] width 37 height 8
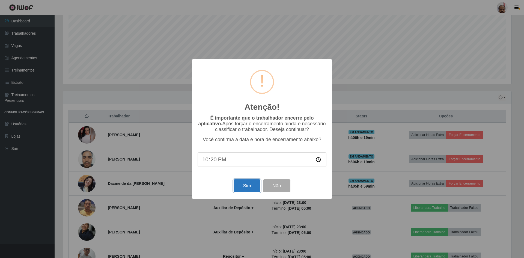
click at [254, 184] on button "Sim" at bounding box center [247, 185] width 26 height 13
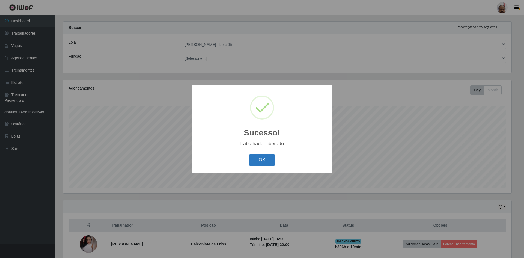
click at [261, 157] on button "OK" at bounding box center [261, 160] width 25 height 13
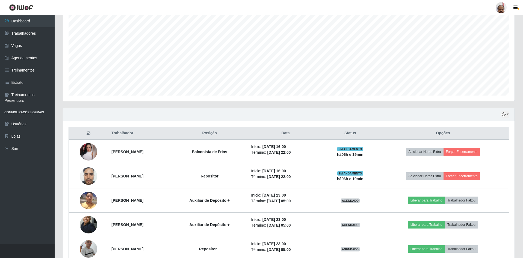
scroll to position [117, 0]
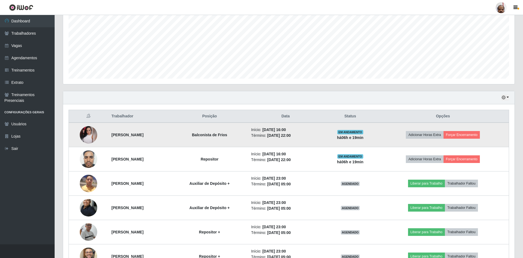
click at [83, 137] on img at bounding box center [88, 134] width 17 height 17
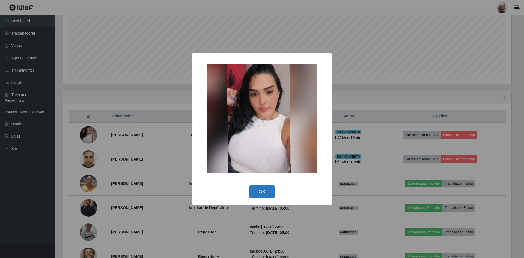
click at [261, 188] on button "OK" at bounding box center [261, 191] width 25 height 13
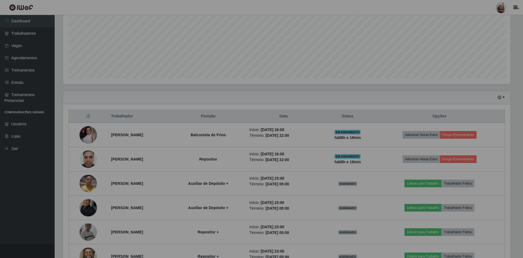
scroll to position [113, 451]
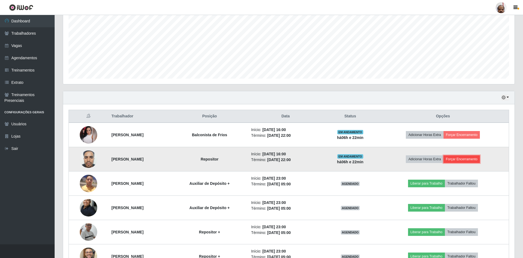
click at [462, 159] on button "Forçar Encerramento" at bounding box center [461, 159] width 37 height 8
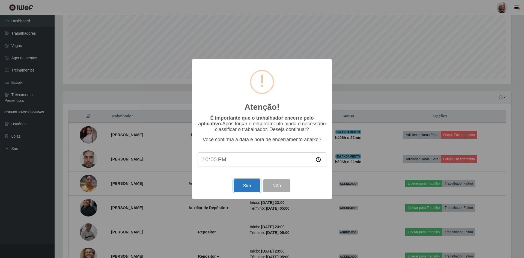
click at [248, 187] on button "Sim" at bounding box center [247, 185] width 26 height 13
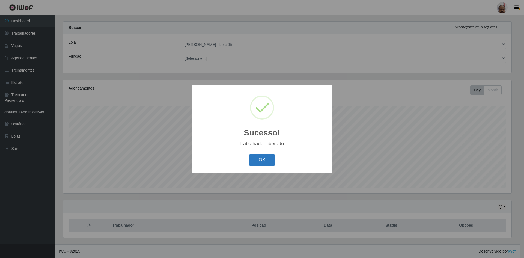
click at [264, 161] on button "OK" at bounding box center [261, 160] width 25 height 13
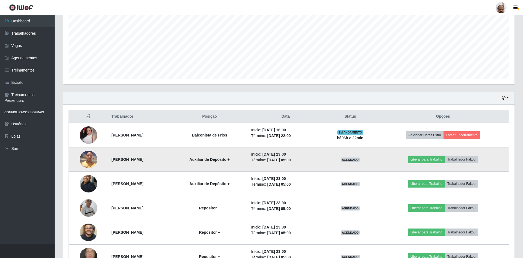
scroll to position [117, 0]
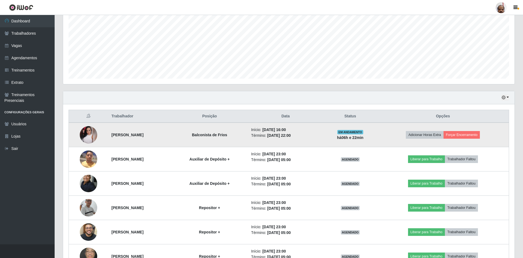
click at [85, 132] on img at bounding box center [88, 134] width 17 height 17
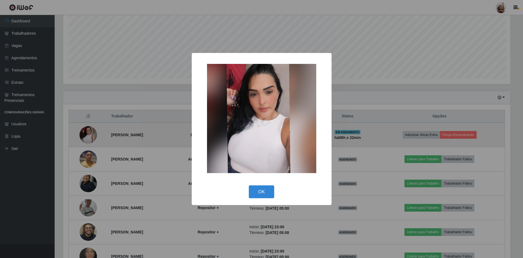
scroll to position [113, 448]
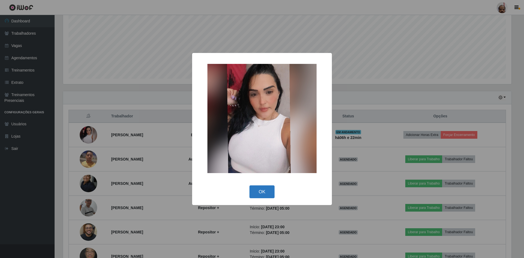
click at [271, 189] on button "OK" at bounding box center [261, 191] width 25 height 13
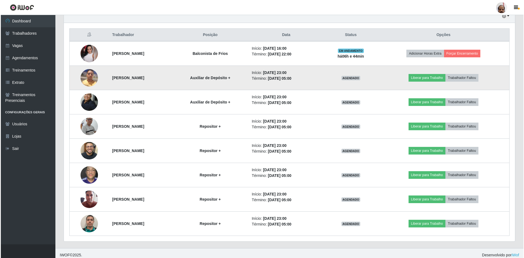
scroll to position [198, 0]
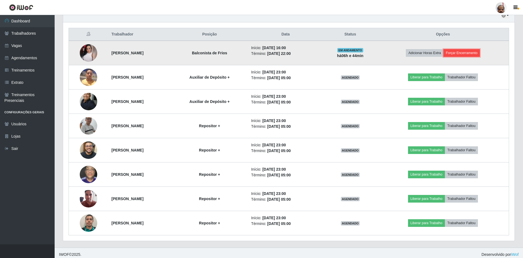
click at [476, 53] on button "Forçar Encerramento" at bounding box center [461, 53] width 37 height 8
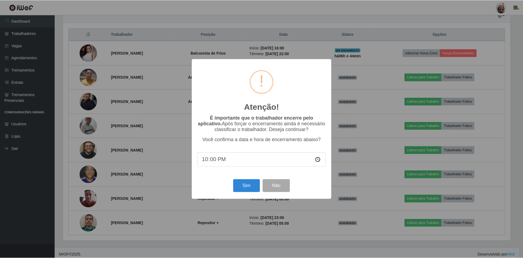
scroll to position [113, 448]
click at [251, 179] on div "Sim Não" at bounding box center [262, 186] width 129 height 16
click at [251, 186] on button "Sim" at bounding box center [247, 185] width 26 height 13
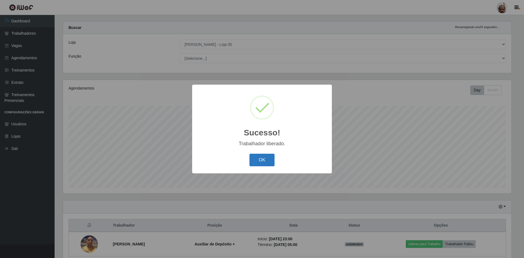
click at [264, 160] on button "OK" at bounding box center [261, 160] width 25 height 13
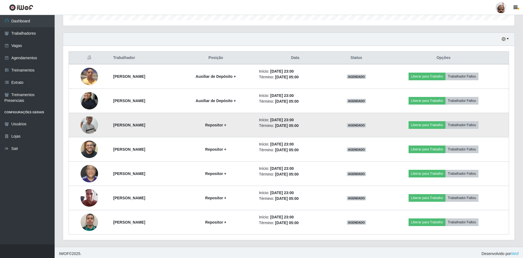
scroll to position [177, 0]
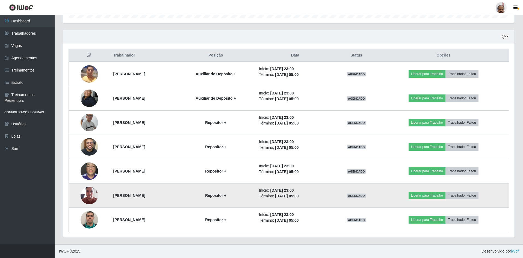
click at [88, 192] on img at bounding box center [88, 195] width 17 height 23
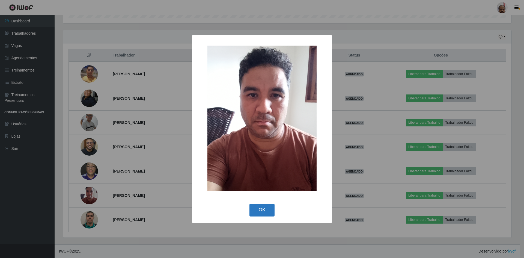
click at [269, 211] on button "OK" at bounding box center [261, 210] width 25 height 13
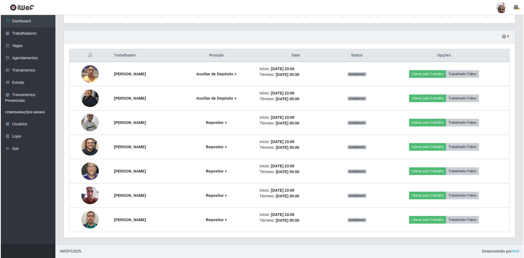
scroll to position [113, 451]
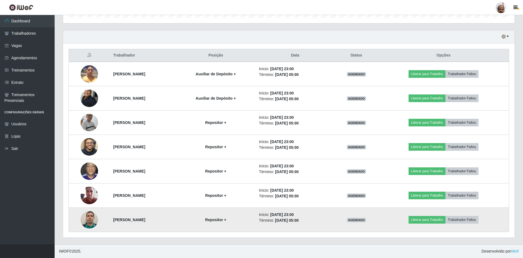
click at [87, 222] on img at bounding box center [88, 219] width 17 height 17
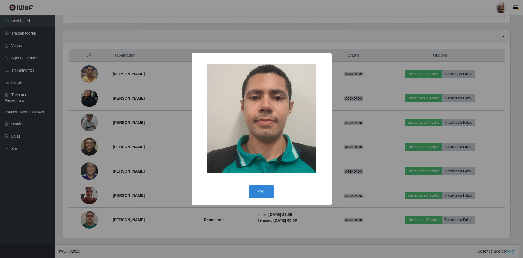
scroll to position [113, 448]
click at [270, 193] on button "OK" at bounding box center [261, 191] width 25 height 13
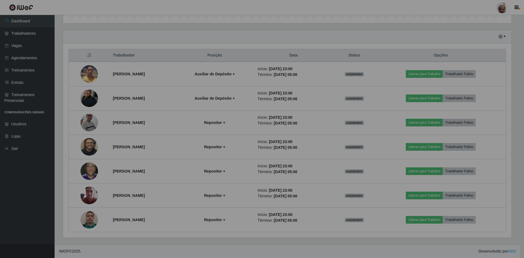
scroll to position [113, 451]
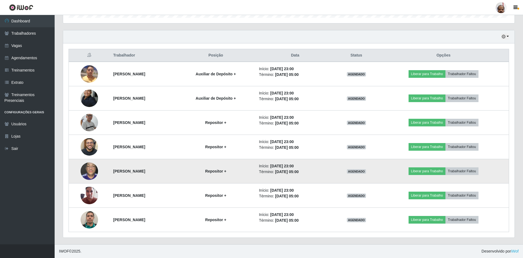
click at [89, 169] on img at bounding box center [88, 170] width 17 height 23
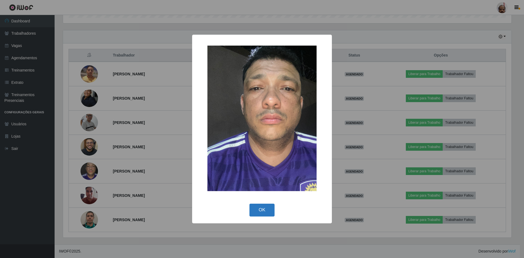
click at [254, 211] on button "OK" at bounding box center [261, 210] width 25 height 13
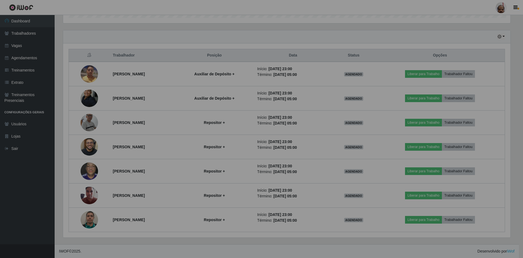
scroll to position [113, 451]
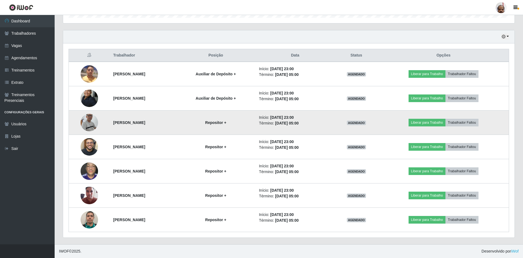
click at [87, 125] on img at bounding box center [88, 123] width 17 height 40
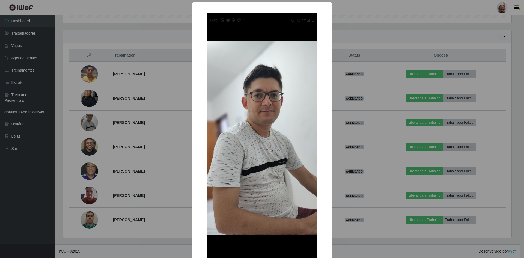
click at [342, 223] on div "× OK Cancel" at bounding box center [262, 129] width 524 height 258
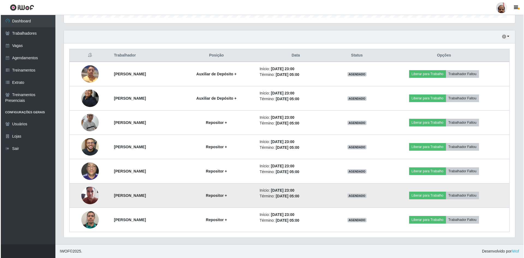
scroll to position [113, 451]
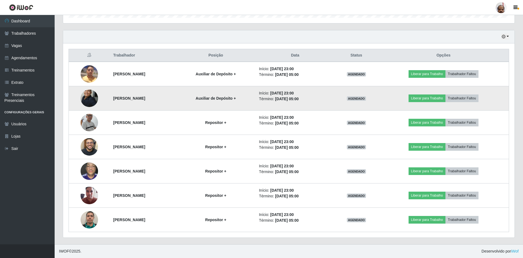
click at [84, 98] on img at bounding box center [88, 98] width 17 height 24
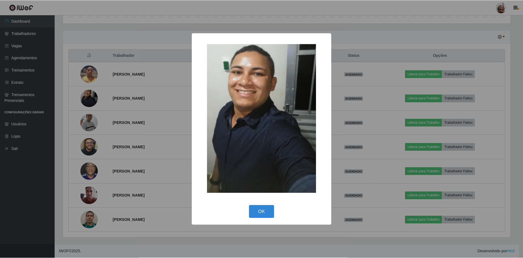
scroll to position [113, 448]
click at [268, 207] on button "OK" at bounding box center [261, 211] width 25 height 13
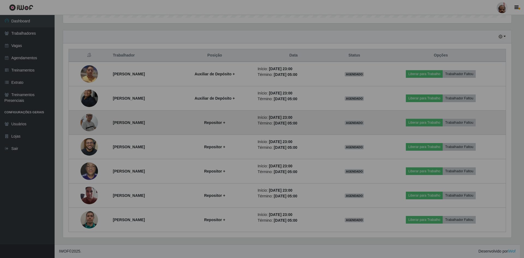
scroll to position [113, 451]
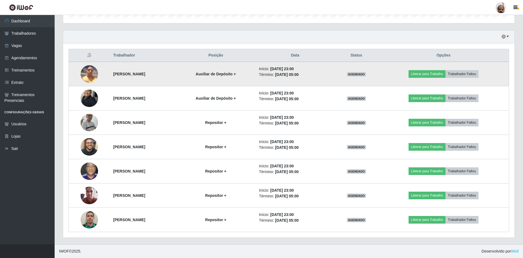
click at [85, 70] on img at bounding box center [88, 73] width 17 height 23
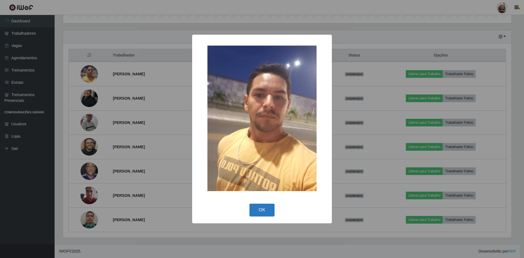
drag, startPoint x: 252, startPoint y: 213, endPoint x: 106, endPoint y: 208, distance: 146.0
click at [252, 213] on button "OK" at bounding box center [261, 210] width 25 height 13
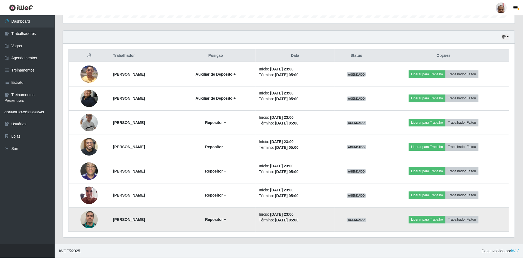
scroll to position [113, 451]
click at [85, 217] on img at bounding box center [88, 219] width 17 height 17
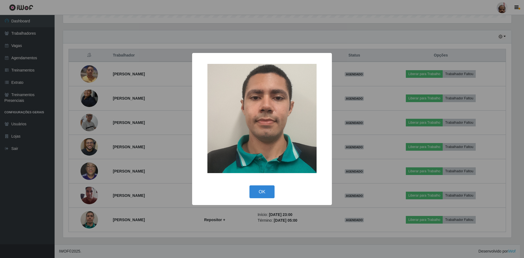
click at [274, 194] on div "OK Cancel" at bounding box center [262, 192] width 129 height 16
click at [274, 192] on button "OK" at bounding box center [261, 191] width 25 height 13
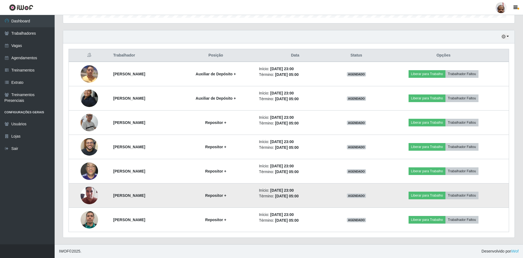
scroll to position [113, 451]
click at [86, 195] on img at bounding box center [88, 195] width 17 height 23
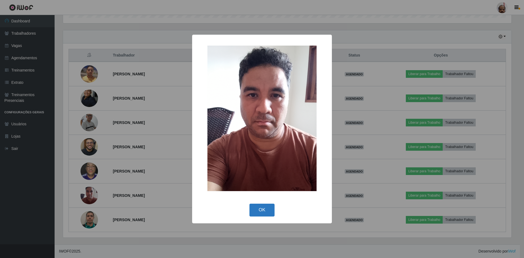
click at [264, 211] on button "OK" at bounding box center [261, 210] width 25 height 13
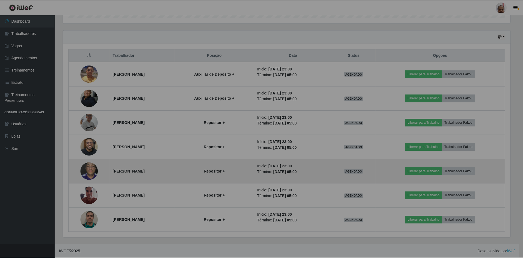
scroll to position [0, 0]
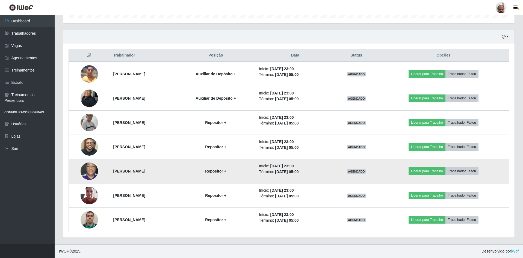
click at [83, 167] on img at bounding box center [88, 170] width 17 height 23
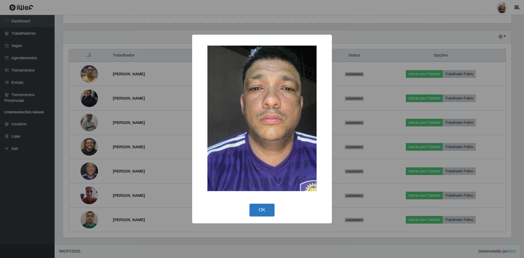
click at [258, 207] on button "OK" at bounding box center [261, 210] width 25 height 13
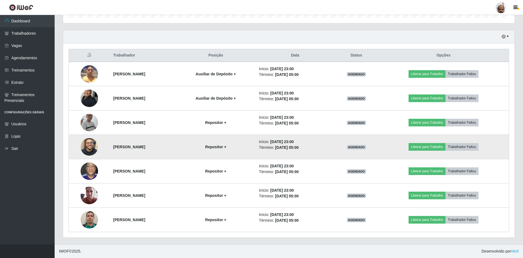
click at [88, 147] on img at bounding box center [88, 146] width 17 height 31
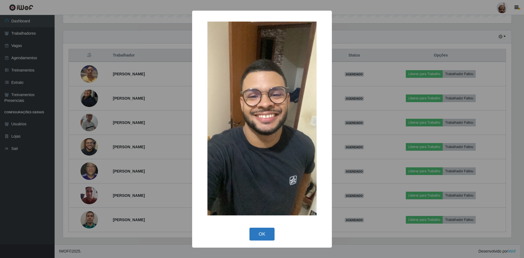
click at [263, 236] on button "OK" at bounding box center [261, 234] width 25 height 13
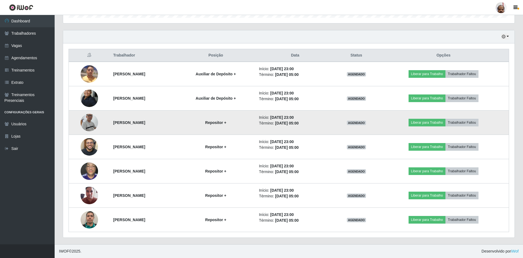
click at [85, 120] on img at bounding box center [88, 123] width 17 height 40
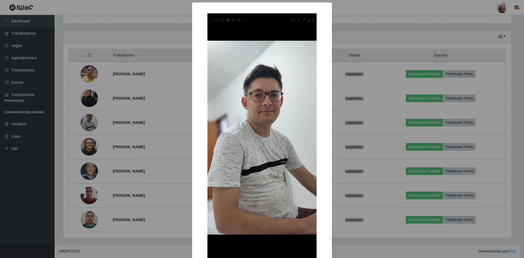
click at [162, 201] on div "× OK Cancel" at bounding box center [262, 129] width 524 height 258
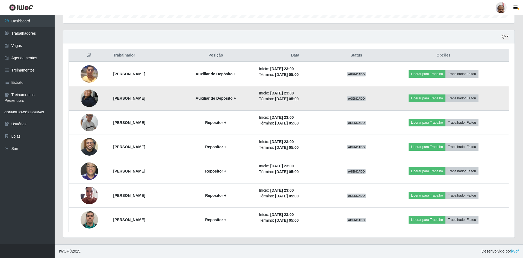
click at [90, 102] on img at bounding box center [88, 98] width 17 height 24
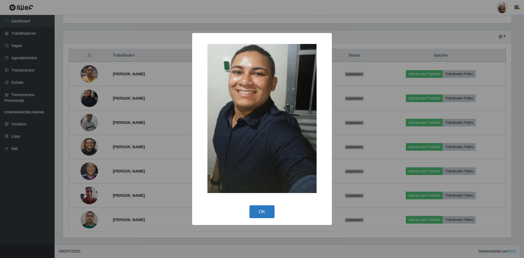
click at [257, 206] on button "OK" at bounding box center [261, 211] width 25 height 13
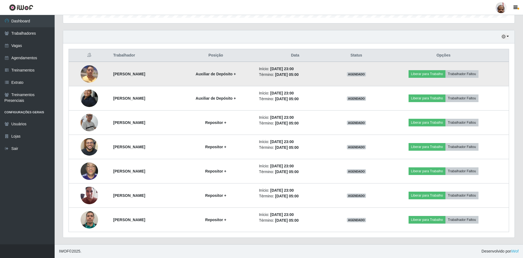
click at [83, 76] on img at bounding box center [88, 73] width 17 height 23
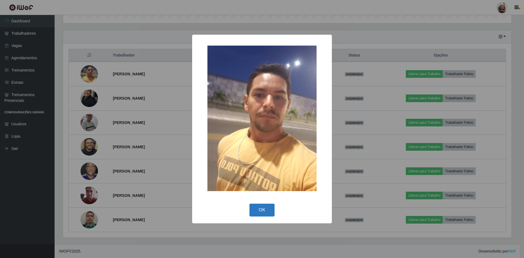
click at [262, 206] on button "OK" at bounding box center [261, 210] width 25 height 13
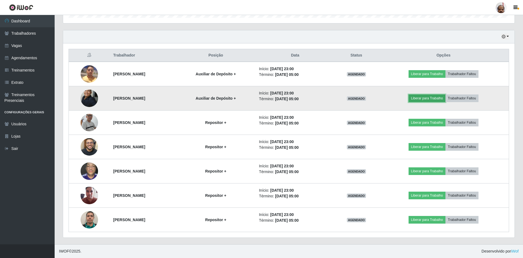
click at [431, 97] on button "Liberar para Trabalho" at bounding box center [426, 98] width 37 height 8
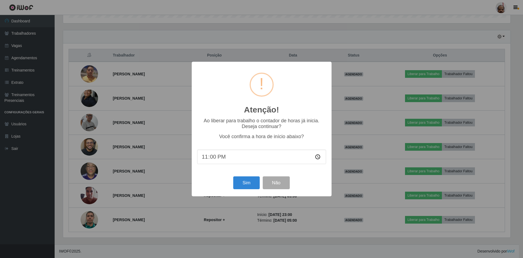
scroll to position [113, 448]
click at [249, 184] on button "Sim" at bounding box center [247, 182] width 26 height 13
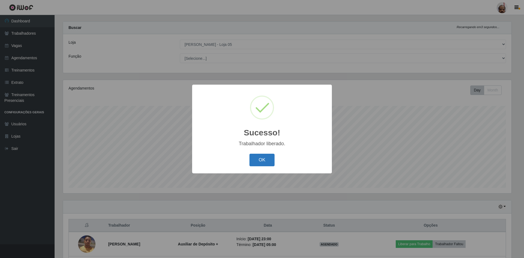
click at [268, 158] on button "OK" at bounding box center [261, 160] width 25 height 13
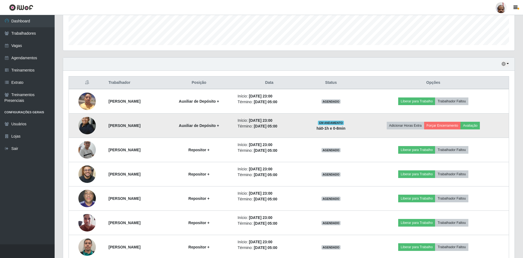
scroll to position [177, 0]
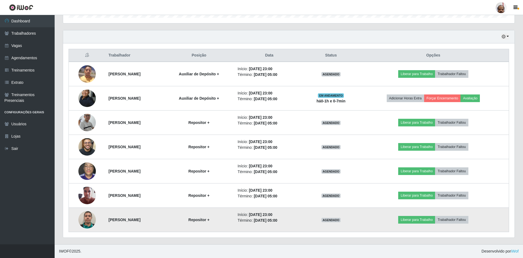
click at [85, 217] on img at bounding box center [86, 219] width 17 height 17
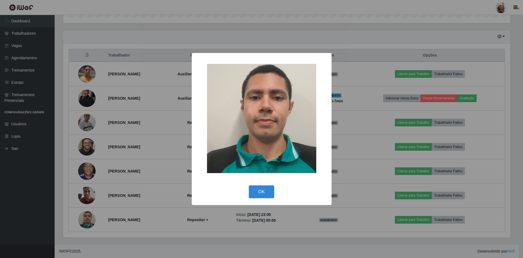
scroll to position [113, 448]
click at [258, 193] on button "OK" at bounding box center [261, 191] width 25 height 13
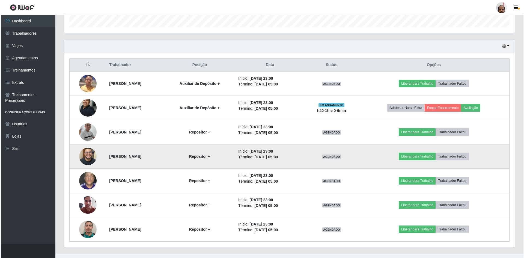
scroll to position [177, 0]
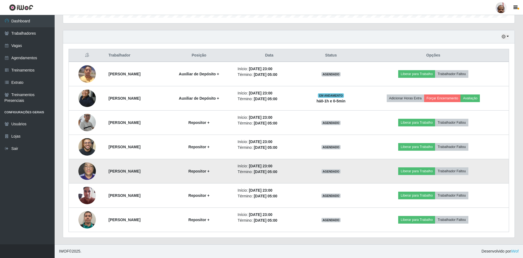
click at [79, 169] on img at bounding box center [86, 170] width 17 height 23
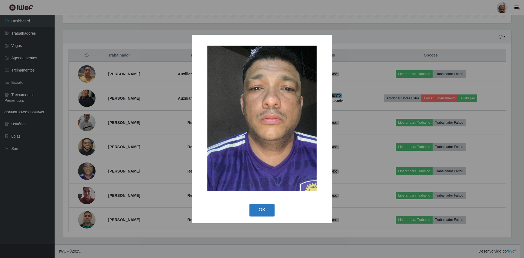
click at [273, 211] on button "OK" at bounding box center [261, 210] width 25 height 13
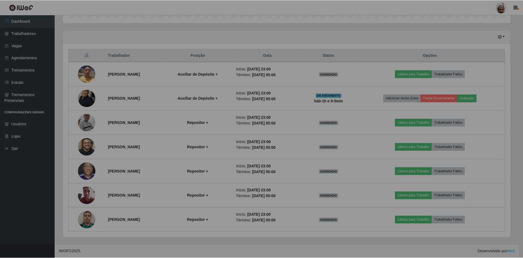
scroll to position [113, 451]
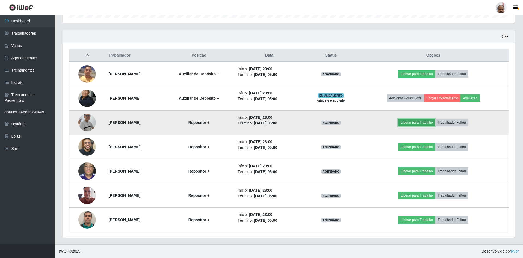
click at [424, 121] on button "Liberar para Trabalho" at bounding box center [416, 123] width 37 height 8
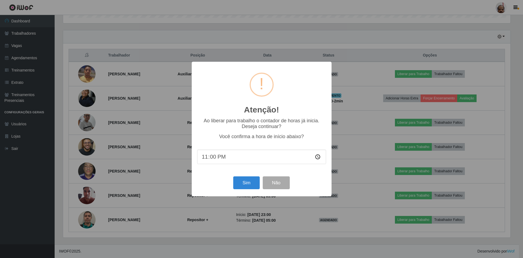
scroll to position [113, 448]
click at [249, 183] on button "Sim" at bounding box center [247, 182] width 26 height 13
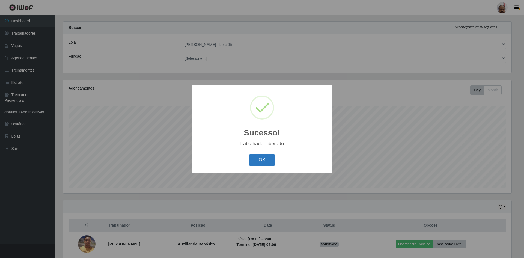
click at [267, 158] on button "OK" at bounding box center [261, 160] width 25 height 13
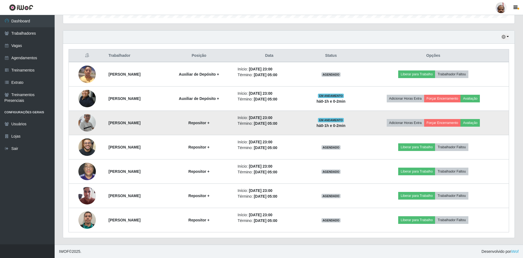
scroll to position [177, 0]
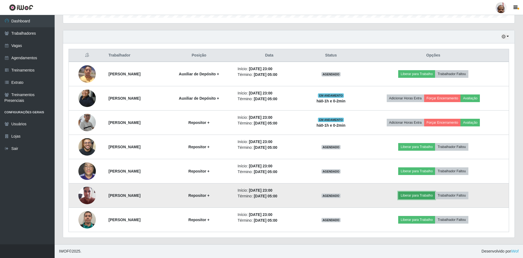
click at [422, 195] on button "Liberar para Trabalho" at bounding box center [416, 196] width 37 height 8
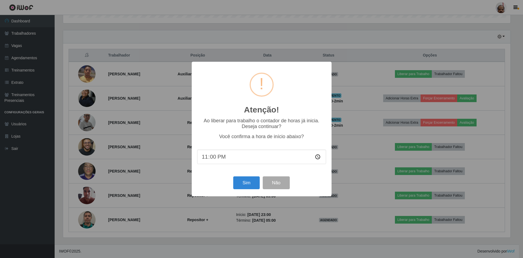
scroll to position [113, 448]
click at [249, 177] on button "Sim" at bounding box center [247, 182] width 26 height 13
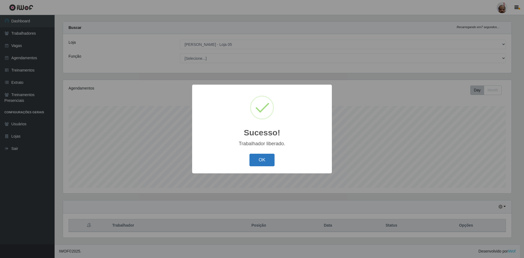
click at [271, 154] on button "OK" at bounding box center [261, 160] width 25 height 13
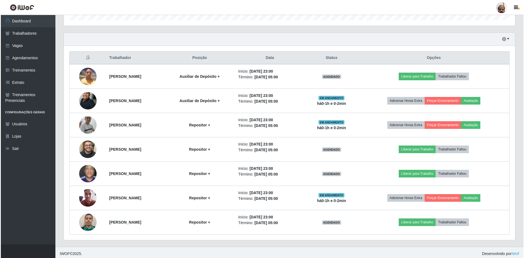
scroll to position [177, 0]
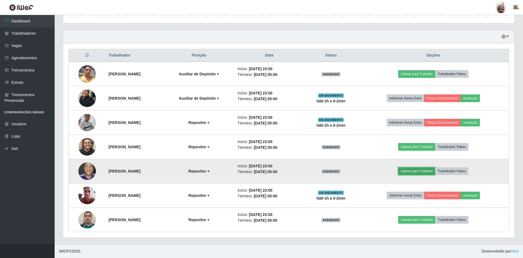
click at [412, 171] on button "Liberar para Trabalho" at bounding box center [416, 171] width 37 height 8
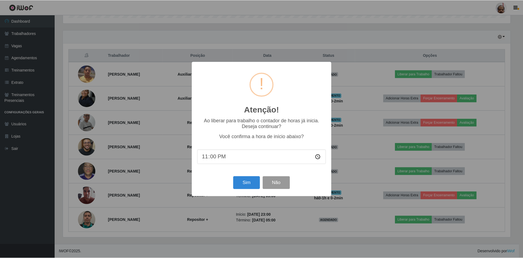
scroll to position [113, 448]
click at [247, 180] on button "Sim" at bounding box center [247, 182] width 26 height 13
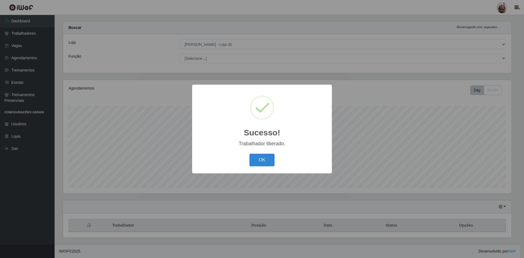
click at [260, 151] on div "Sucesso! × Trabalhador liberado. OK Cancel" at bounding box center [262, 129] width 140 height 88
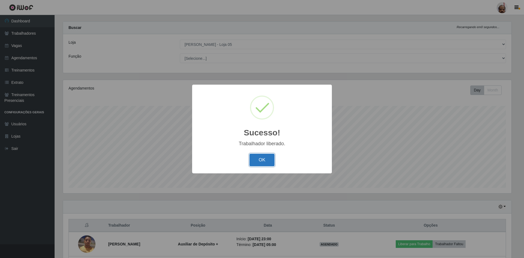
click at [259, 158] on button "OK" at bounding box center [261, 160] width 25 height 13
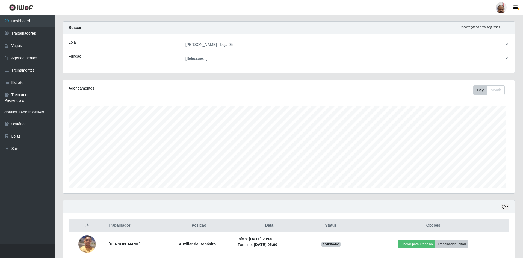
scroll to position [272735, 272397]
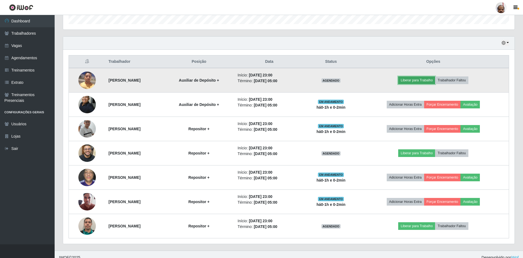
click at [419, 80] on button "Liberar para Trabalho" at bounding box center [416, 80] width 37 height 8
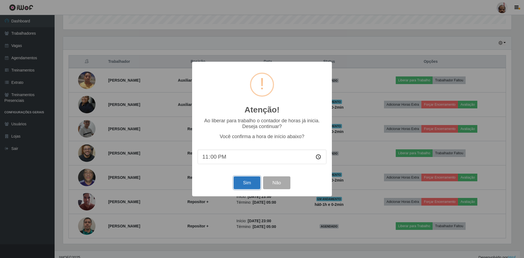
click at [252, 178] on button "Sim" at bounding box center [247, 182] width 26 height 13
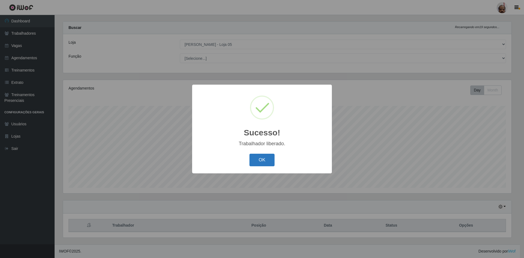
click at [261, 163] on button "OK" at bounding box center [261, 160] width 25 height 13
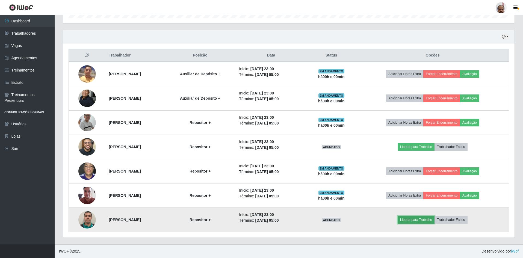
click at [420, 219] on button "Liberar para Trabalho" at bounding box center [415, 220] width 37 height 8
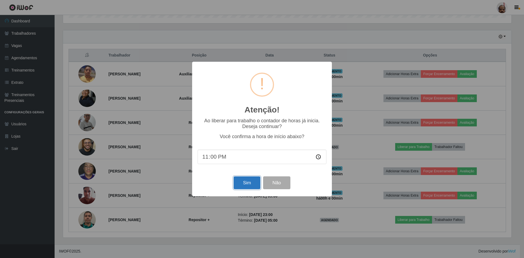
click at [246, 183] on button "Sim" at bounding box center [247, 182] width 26 height 13
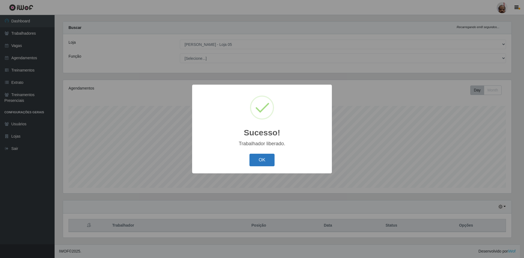
click at [257, 157] on button "OK" at bounding box center [261, 160] width 25 height 13
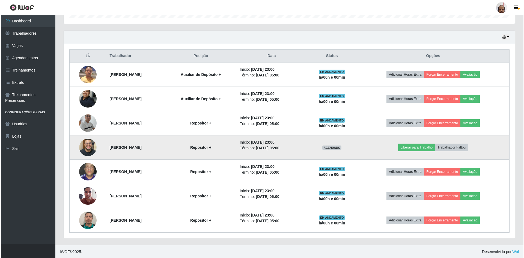
scroll to position [177, 0]
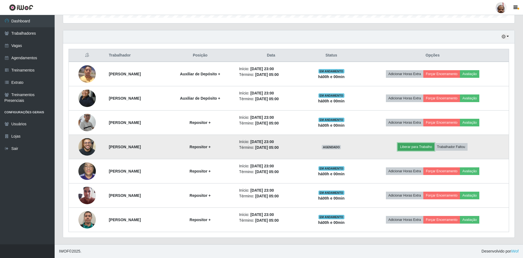
click at [416, 150] on button "Liberar para Trabalho" at bounding box center [415, 147] width 37 height 8
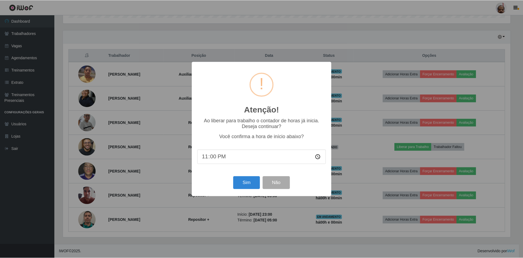
scroll to position [113, 448]
click at [256, 189] on button "Sim" at bounding box center [247, 182] width 26 height 13
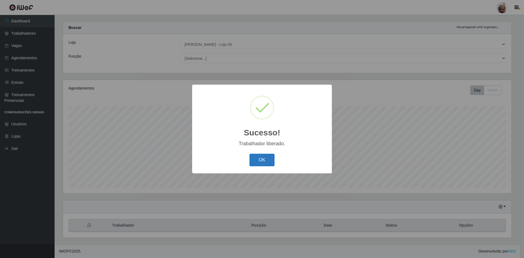
click at [258, 162] on button "OK" at bounding box center [261, 160] width 25 height 13
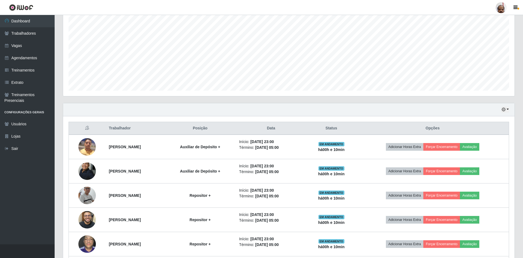
scroll to position [109, 0]
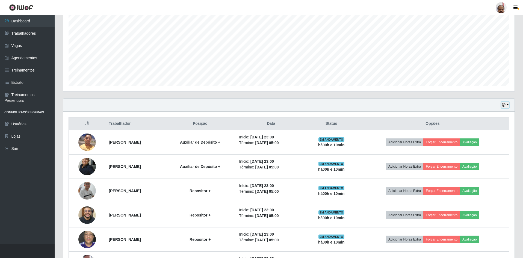
click at [504, 106] on icon "button" at bounding box center [503, 105] width 4 height 4
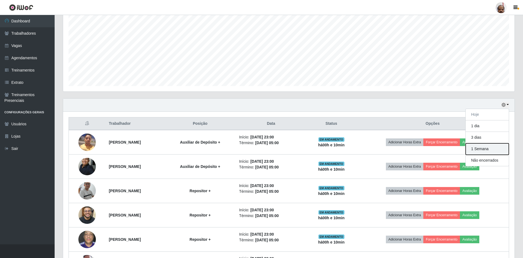
click at [476, 148] on button "1 Semana" at bounding box center [486, 148] width 43 height 11
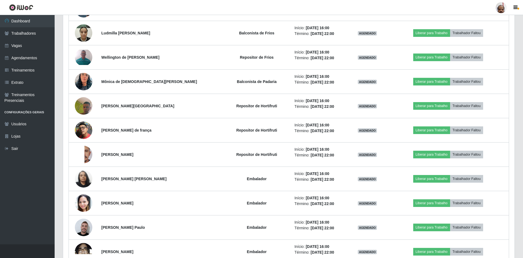
scroll to position [1965, 0]
